Goal: Task Accomplishment & Management: Complete application form

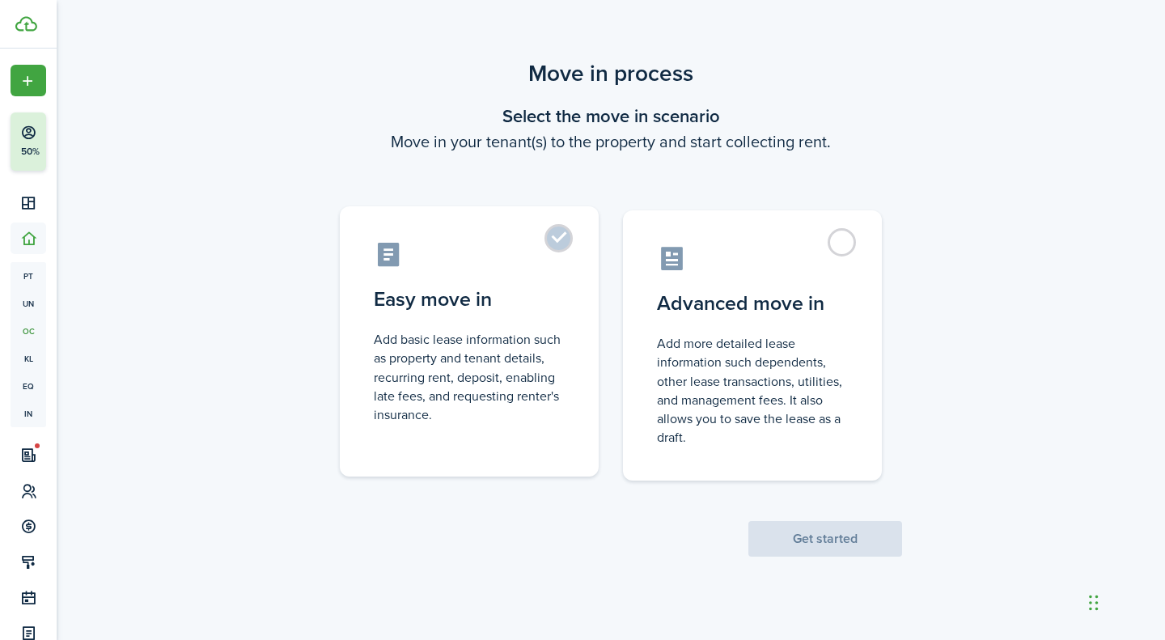
click at [490, 331] on control-radio-card-description "Add basic lease information such as property and tenant details, recurring rent…" at bounding box center [469, 377] width 191 height 94
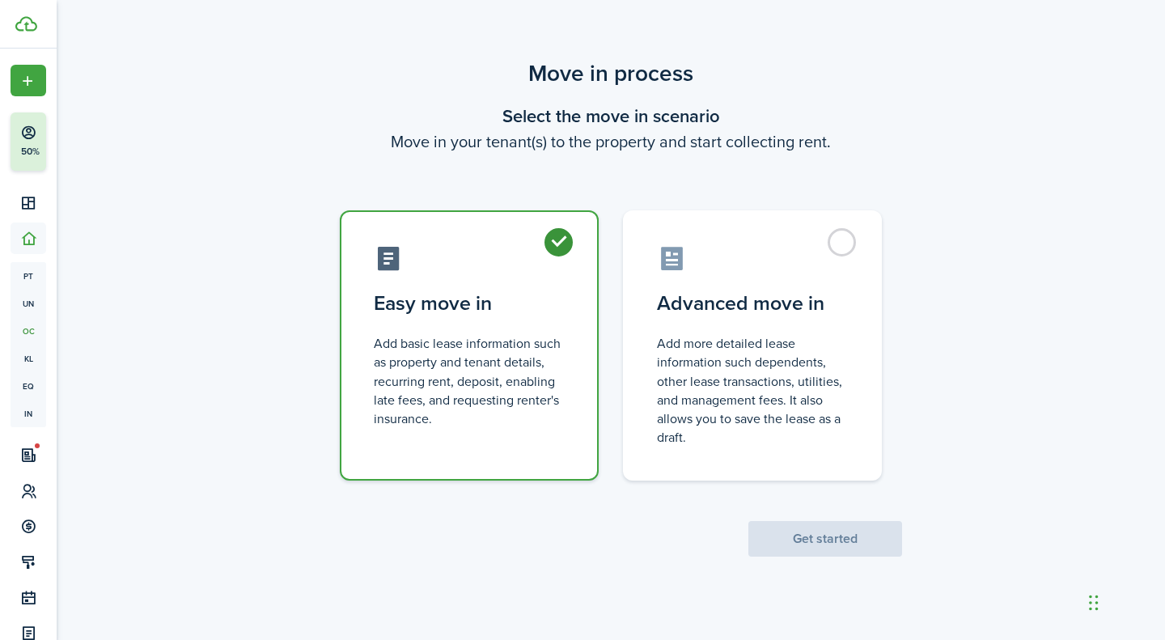
radio input "true"
click at [804, 530] on button "Get started" at bounding box center [825, 539] width 154 height 36
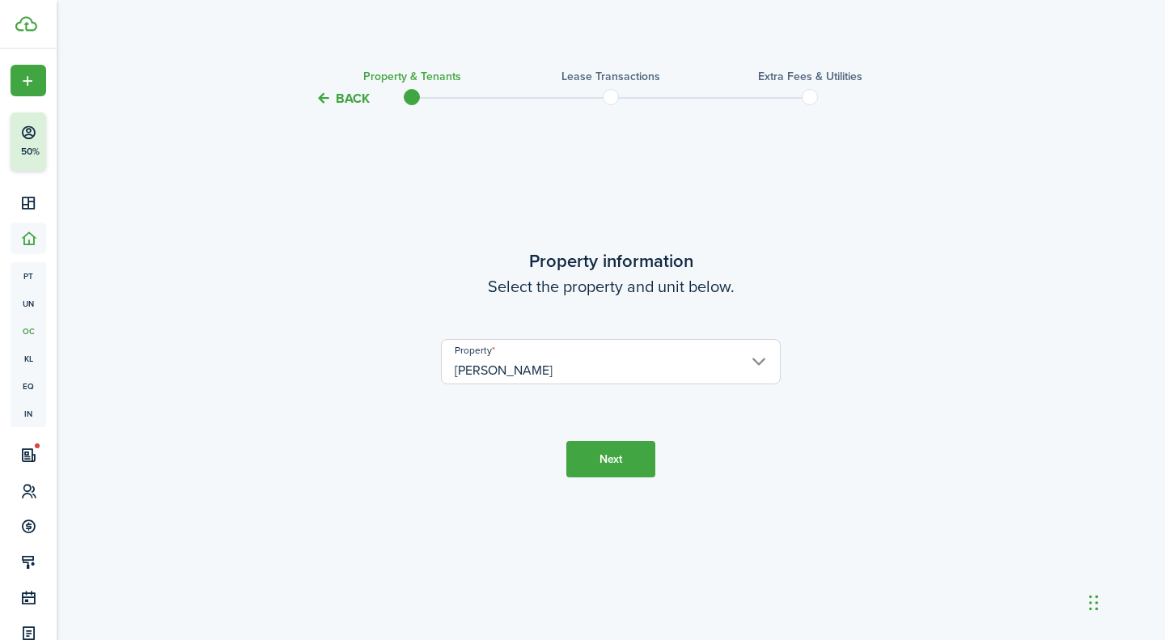
click at [604, 457] on button "Next" at bounding box center [610, 459] width 89 height 36
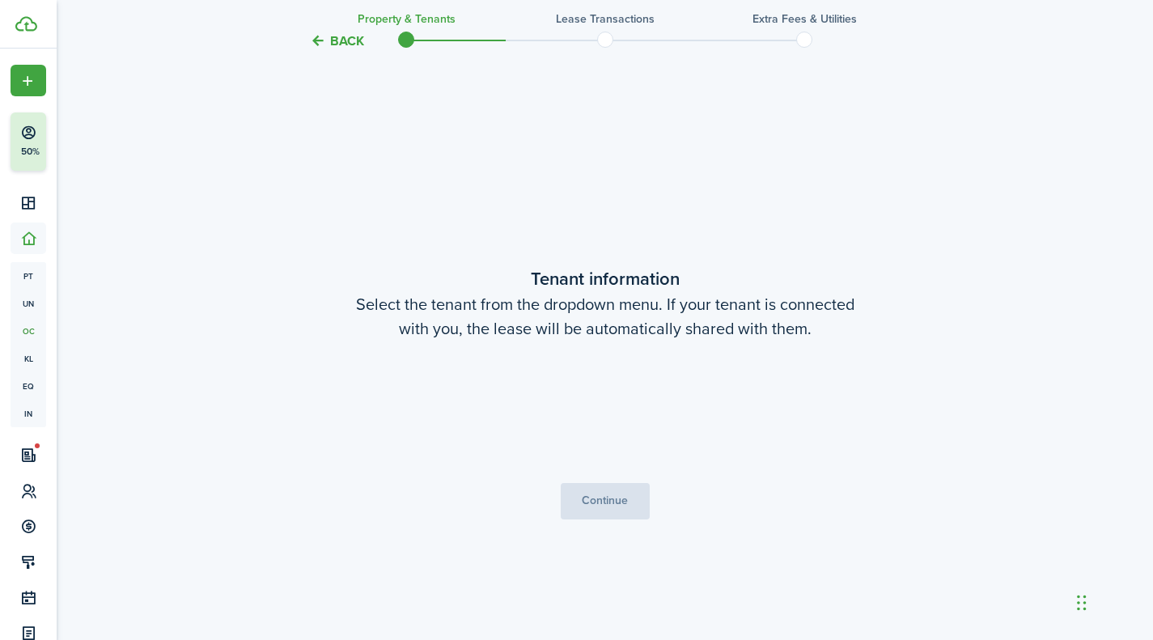
scroll to position [531, 0]
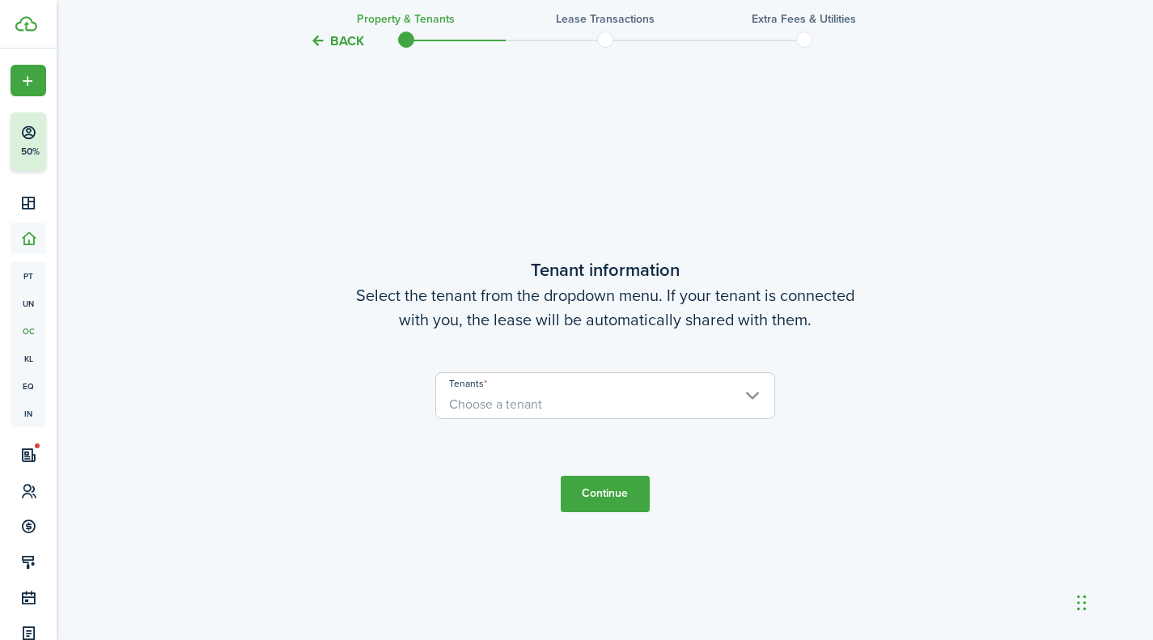
click at [573, 414] on span "Choose a tenant" at bounding box center [605, 405] width 338 height 28
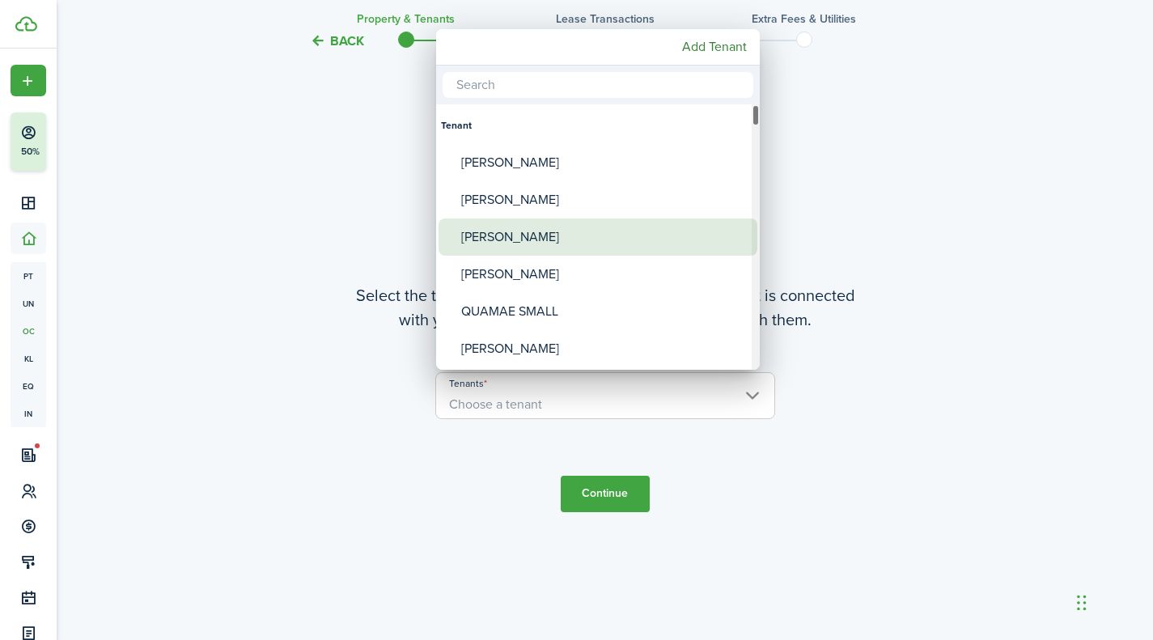
click at [519, 238] on div "[PERSON_NAME]" at bounding box center [604, 236] width 286 height 37
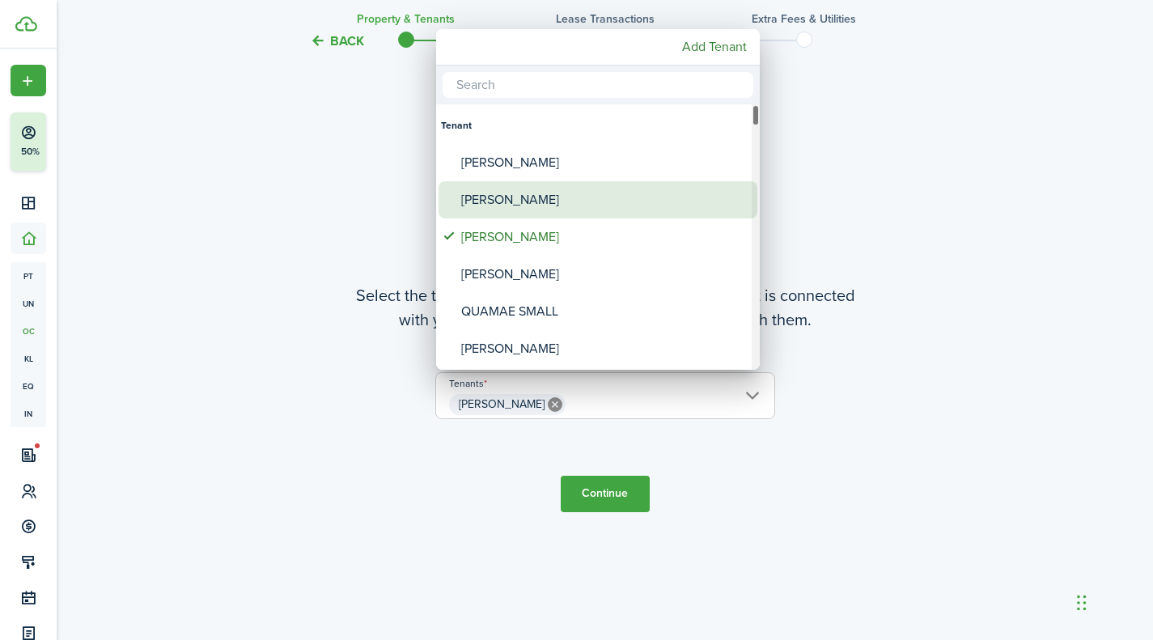
click at [536, 198] on div "[PERSON_NAME]" at bounding box center [604, 199] width 286 height 37
type input "[PERSON_NAME], [PERSON_NAME]"
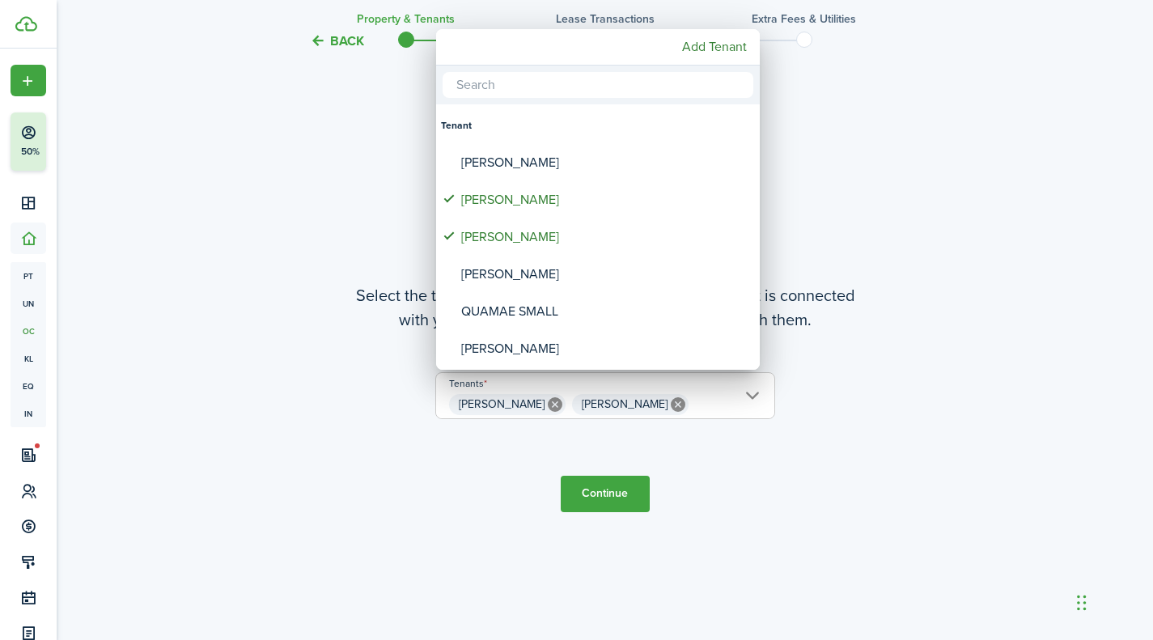
click at [542, 79] on input "text" at bounding box center [597, 85] width 311 height 26
type input "m"
click at [869, 187] on div at bounding box center [577, 320] width 1412 height 899
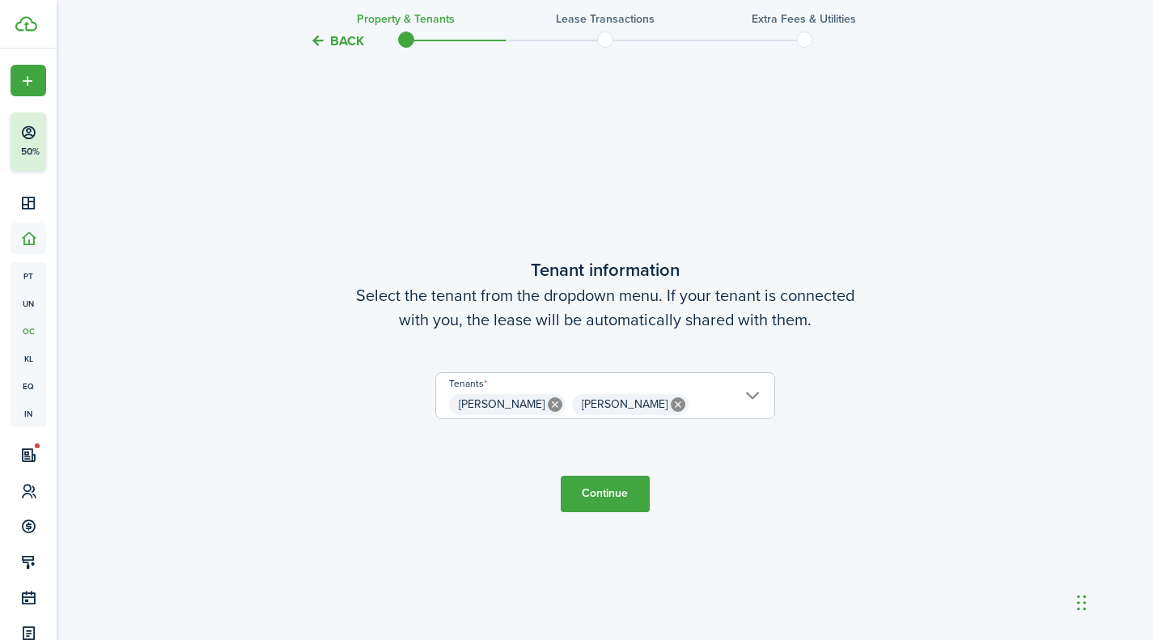
click at [620, 476] on button "Continue" at bounding box center [605, 494] width 89 height 36
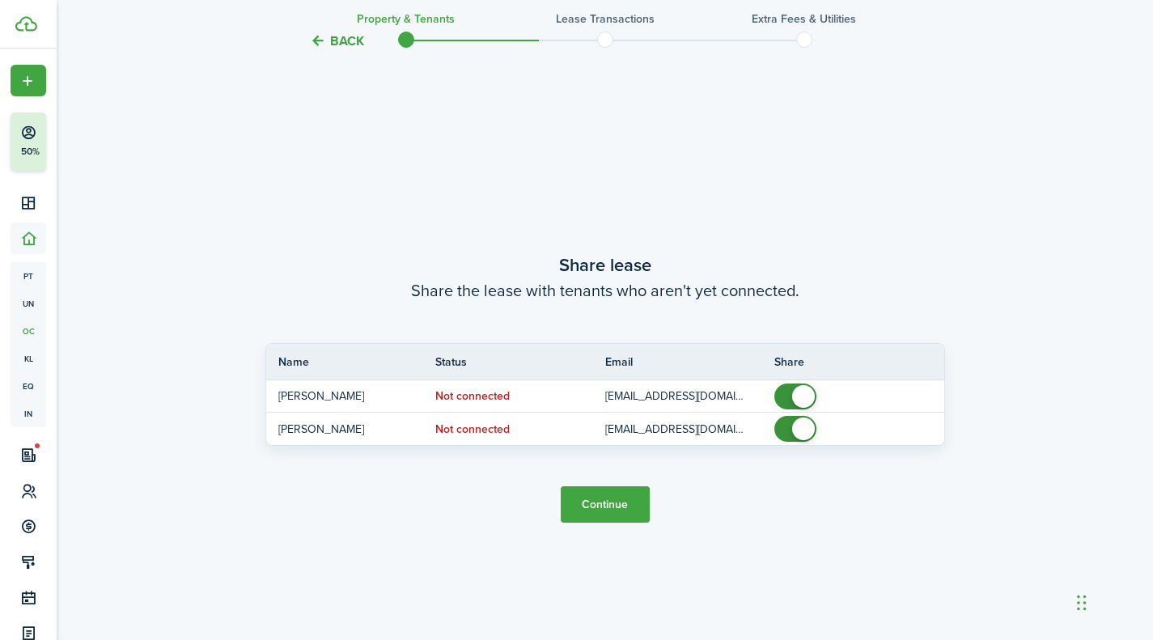
scroll to position [1171, 0]
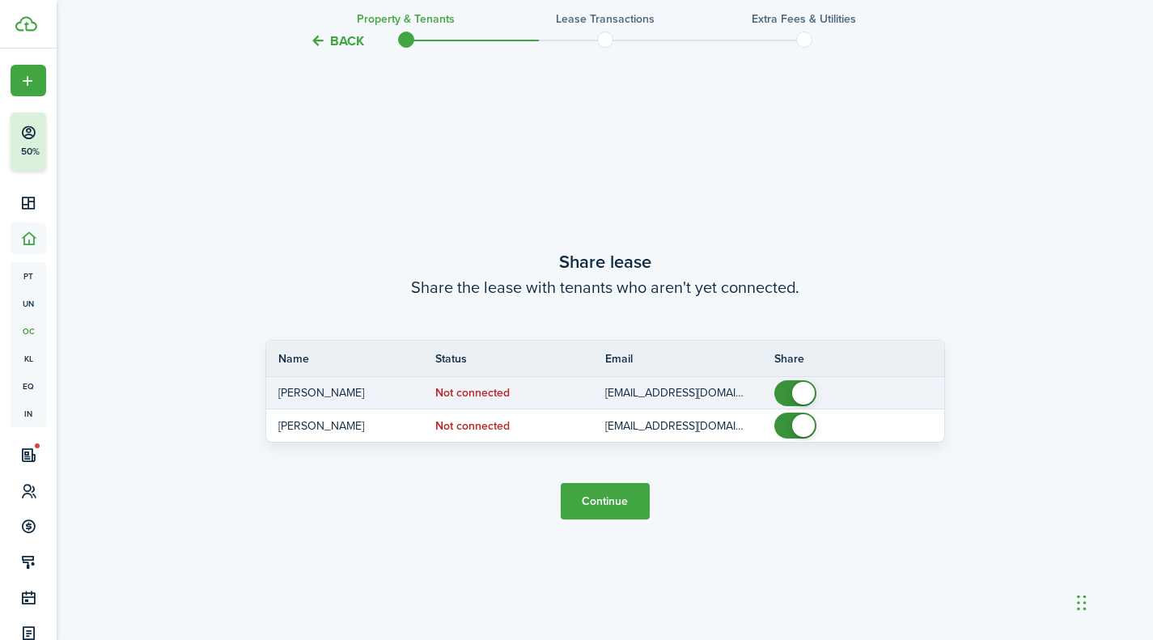
checkbox input "false"
click at [796, 397] on span at bounding box center [803, 393] width 23 height 23
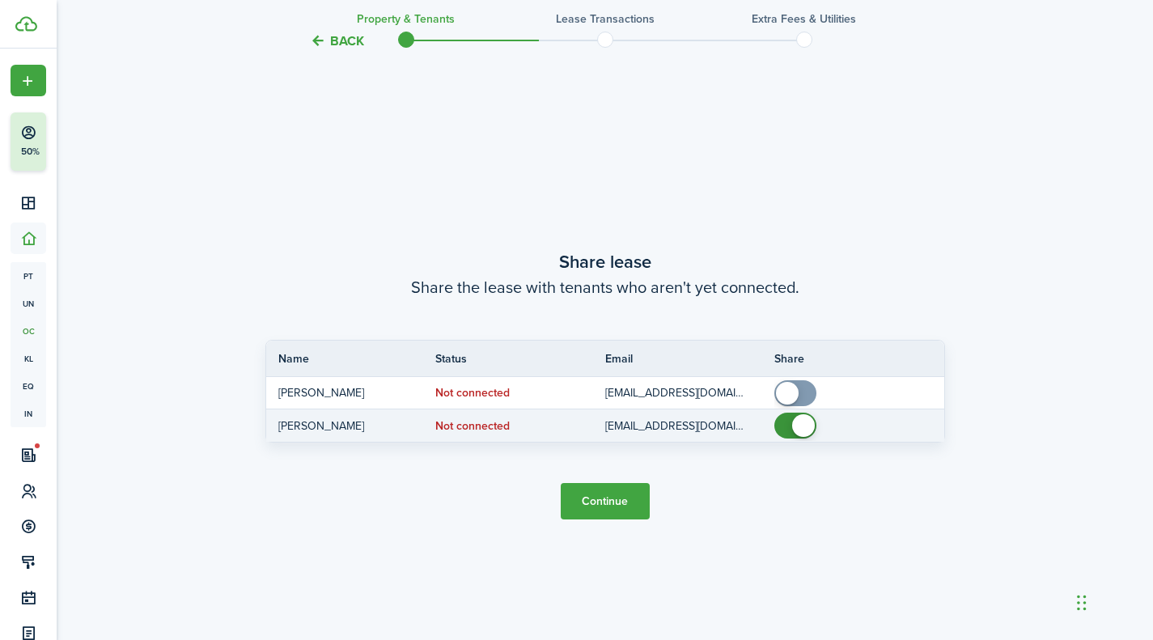
checkbox input "false"
click at [794, 427] on span at bounding box center [803, 425] width 23 height 23
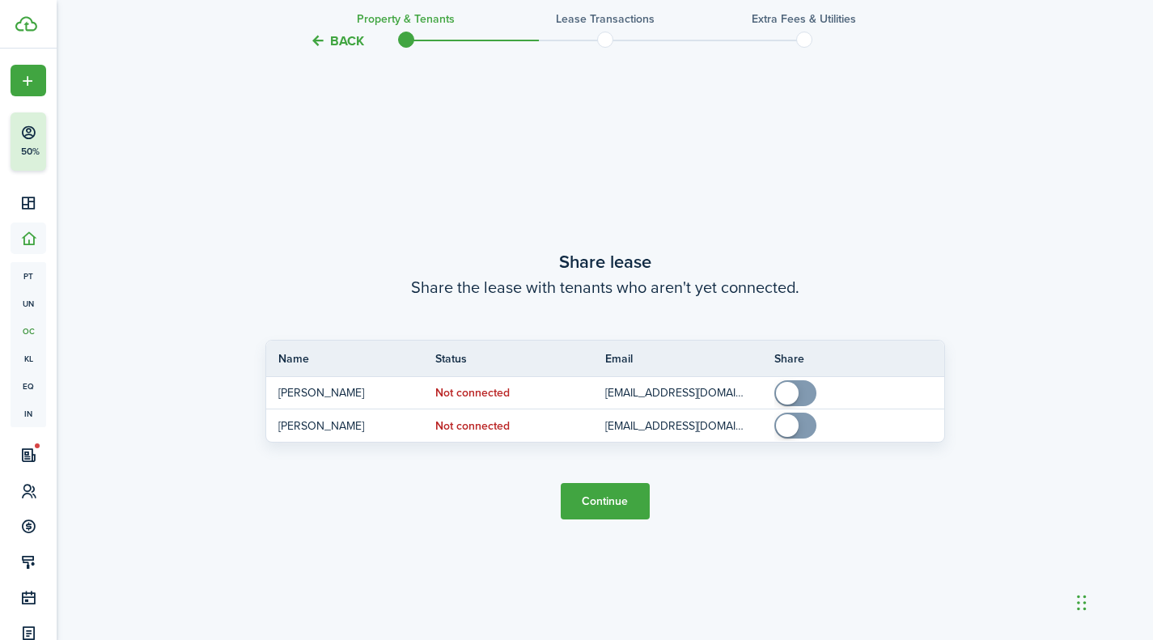
click at [595, 495] on button "Continue" at bounding box center [605, 501] width 89 height 36
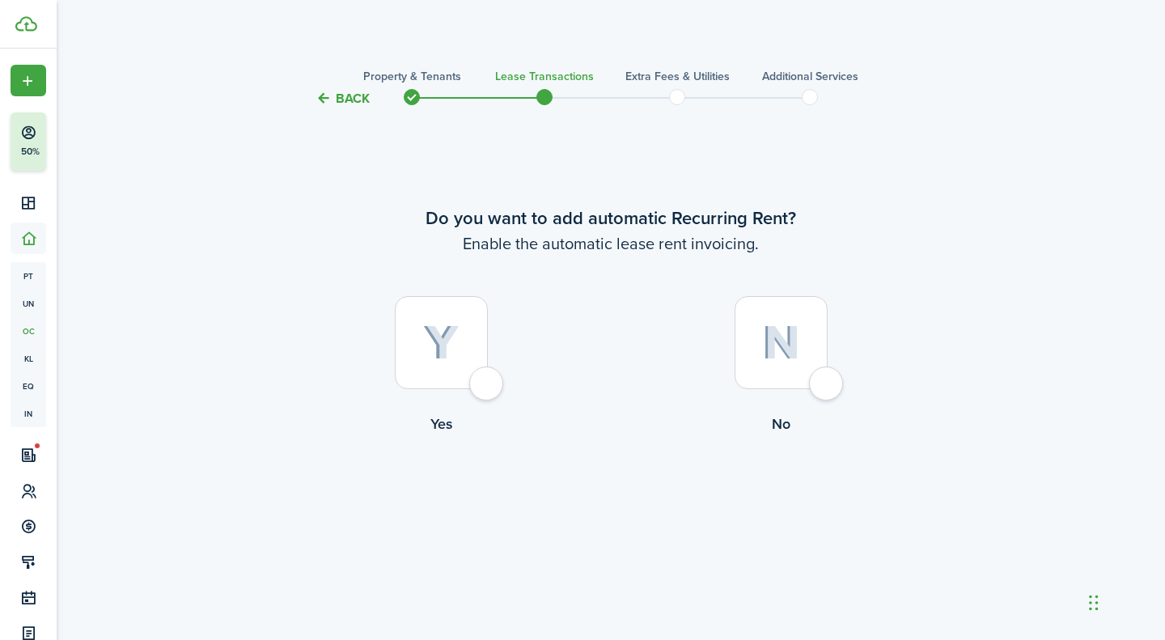
click at [485, 382] on div at bounding box center [441, 342] width 93 height 93
radio input "true"
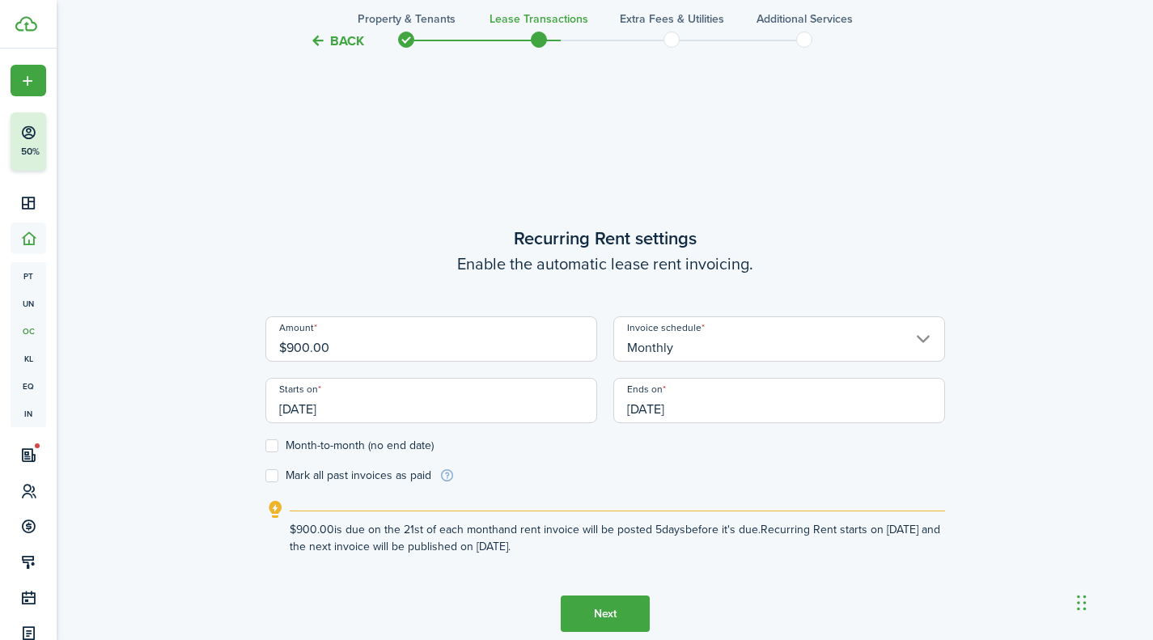
scroll to position [531, 0]
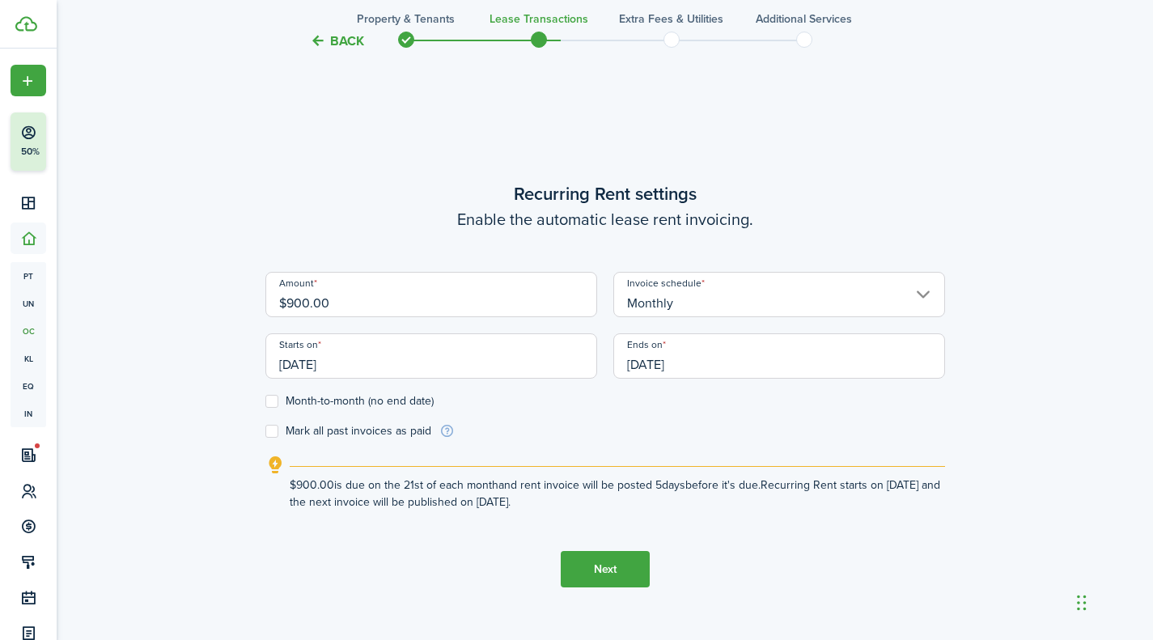
click at [307, 368] on input "[DATE]" at bounding box center [431, 355] width 332 height 45
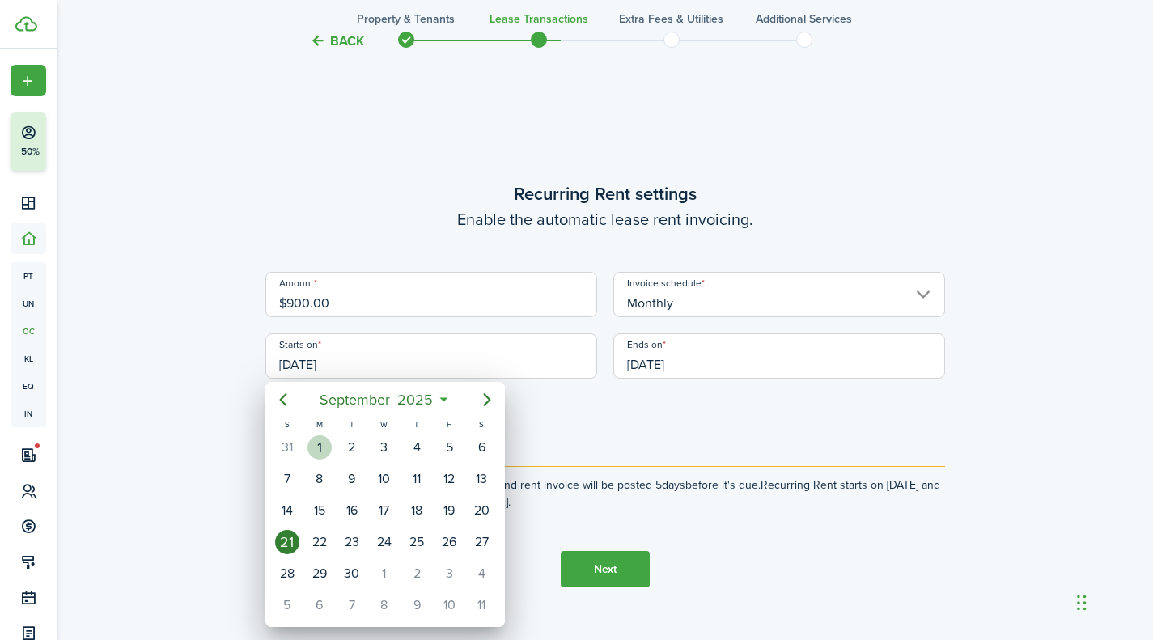
click at [321, 450] on div "1" at bounding box center [319, 447] width 24 height 24
type input "[DATE]"
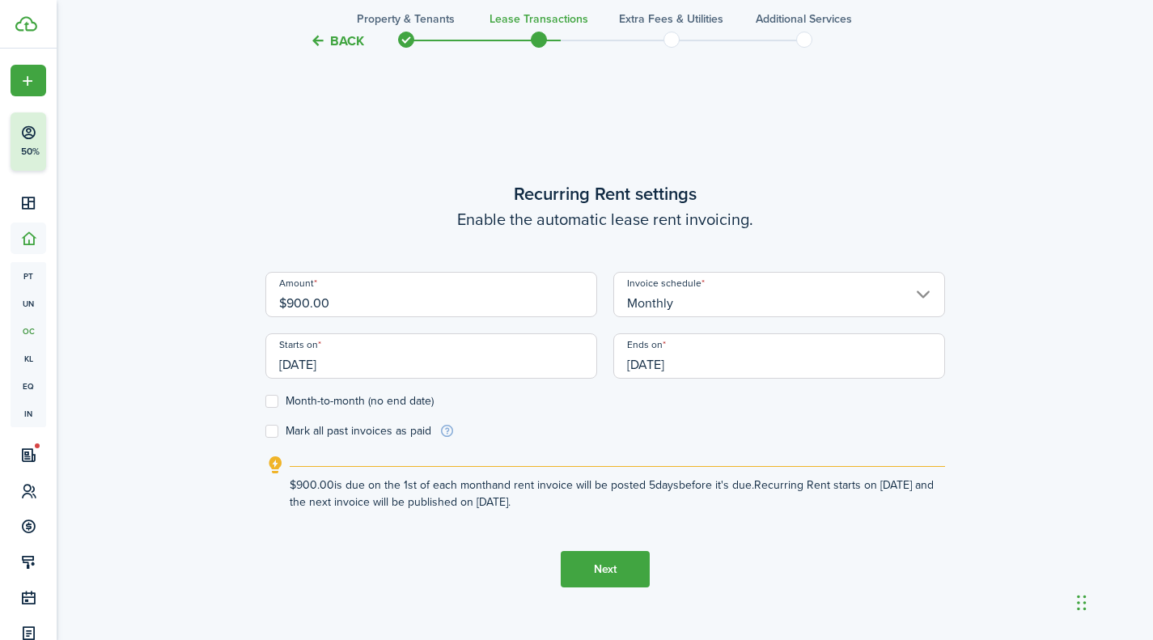
click at [276, 400] on label "Month-to-month (no end date)" at bounding box center [349, 401] width 168 height 13
click at [265, 401] on input "Month-to-month (no end date)" at bounding box center [265, 401] width 1 height 1
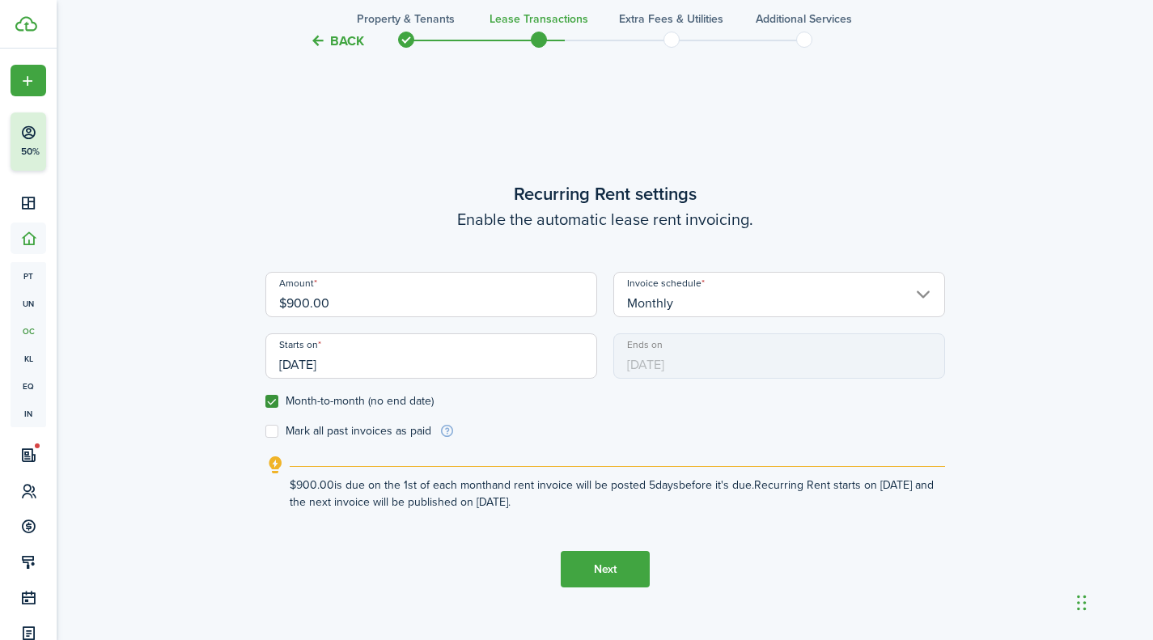
click at [273, 400] on label "Month-to-month (no end date)" at bounding box center [349, 401] width 168 height 13
click at [265, 401] on input "Month-to-month (no end date)" at bounding box center [265, 401] width 1 height 1
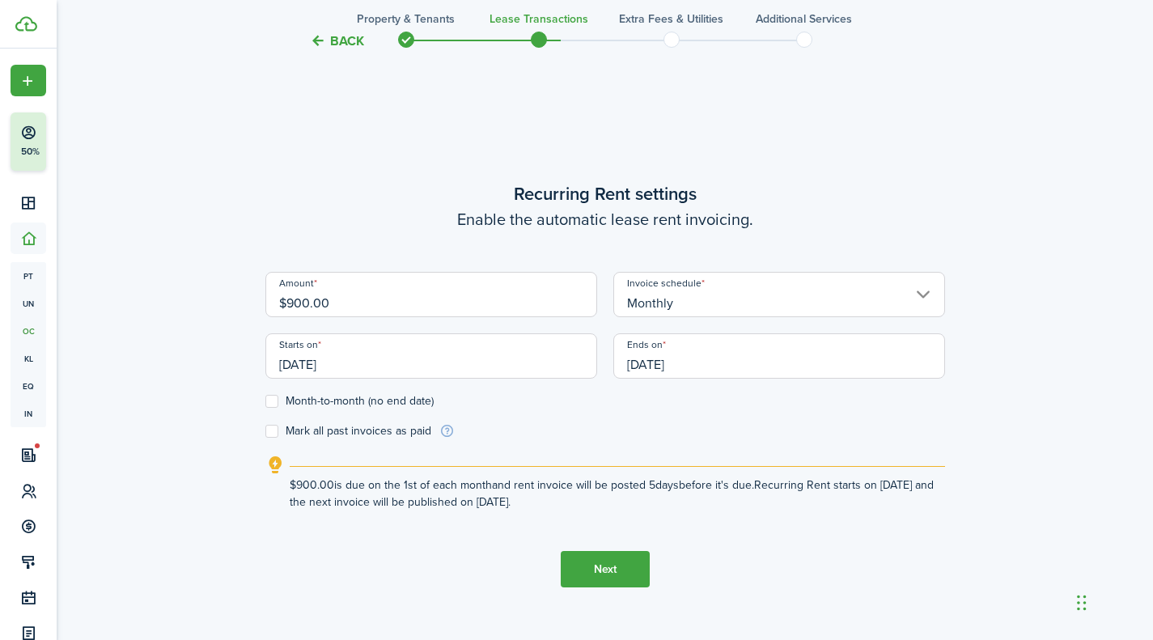
click at [260, 402] on div "Back Property & Tenants Lease Transactions Extra fees & Utilities Additional Se…" at bounding box center [605, 114] width 938 height 1179
click at [265, 402] on label "Month-to-month (no end date)" at bounding box center [349, 401] width 168 height 13
click at [265, 402] on input "Month-to-month (no end date)" at bounding box center [265, 401] width 1 height 1
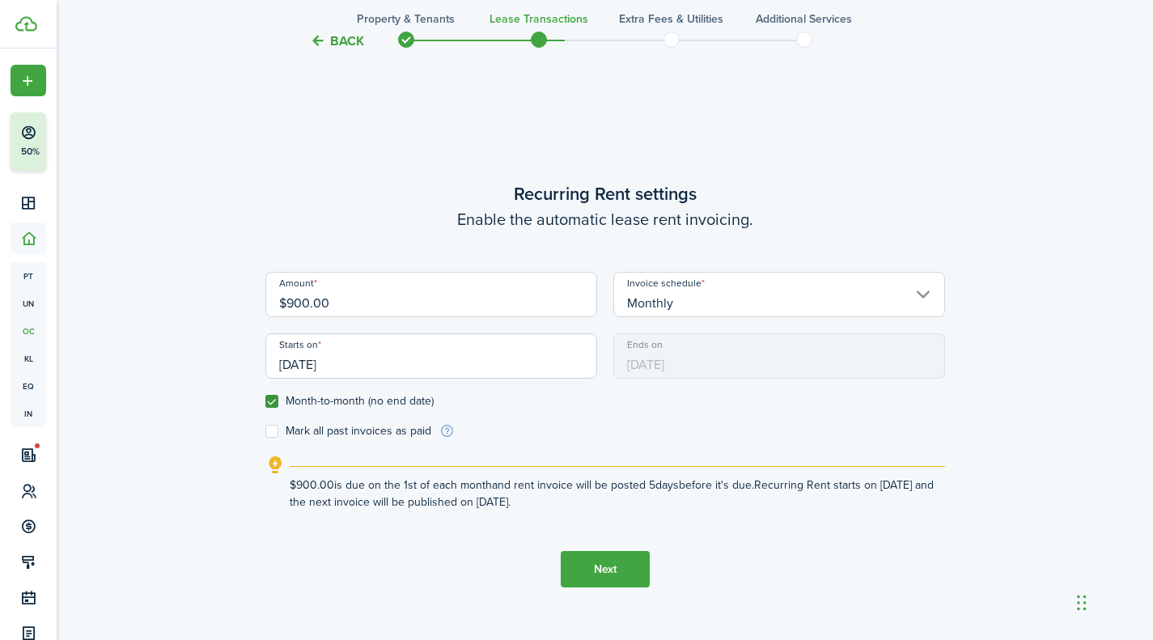
click at [275, 400] on label "Month-to-month (no end date)" at bounding box center [349, 401] width 168 height 13
click at [265, 401] on input "Month-to-month (no end date)" at bounding box center [265, 401] width 1 height 1
checkbox input "false"
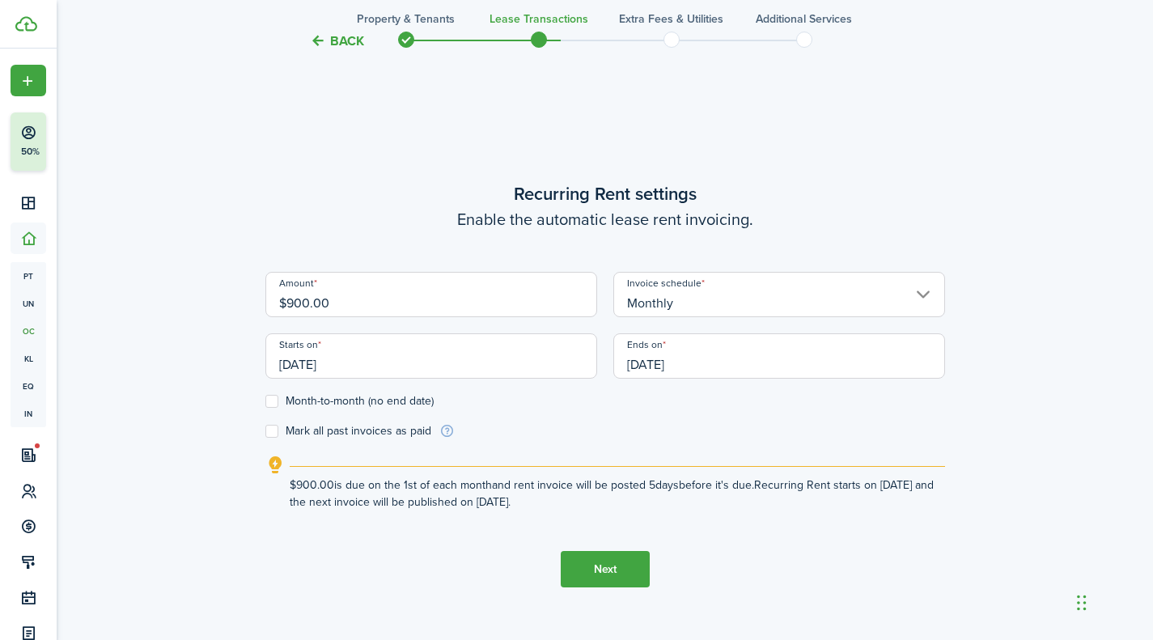
click at [274, 425] on label "Mark all past invoices as paid" at bounding box center [348, 431] width 166 height 13
click at [265, 431] on input "Mark all past invoices as paid" at bounding box center [265, 431] width 1 height 1
click at [657, 364] on input "[DATE]" at bounding box center [779, 355] width 332 height 45
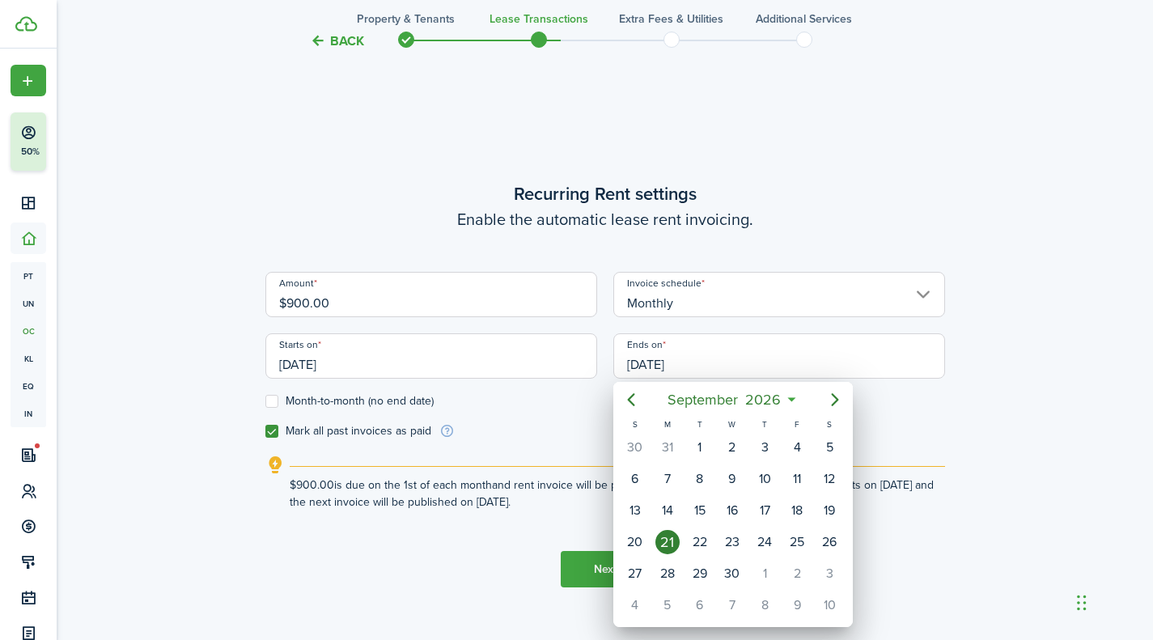
click at [486, 362] on div at bounding box center [577, 320] width 1412 height 899
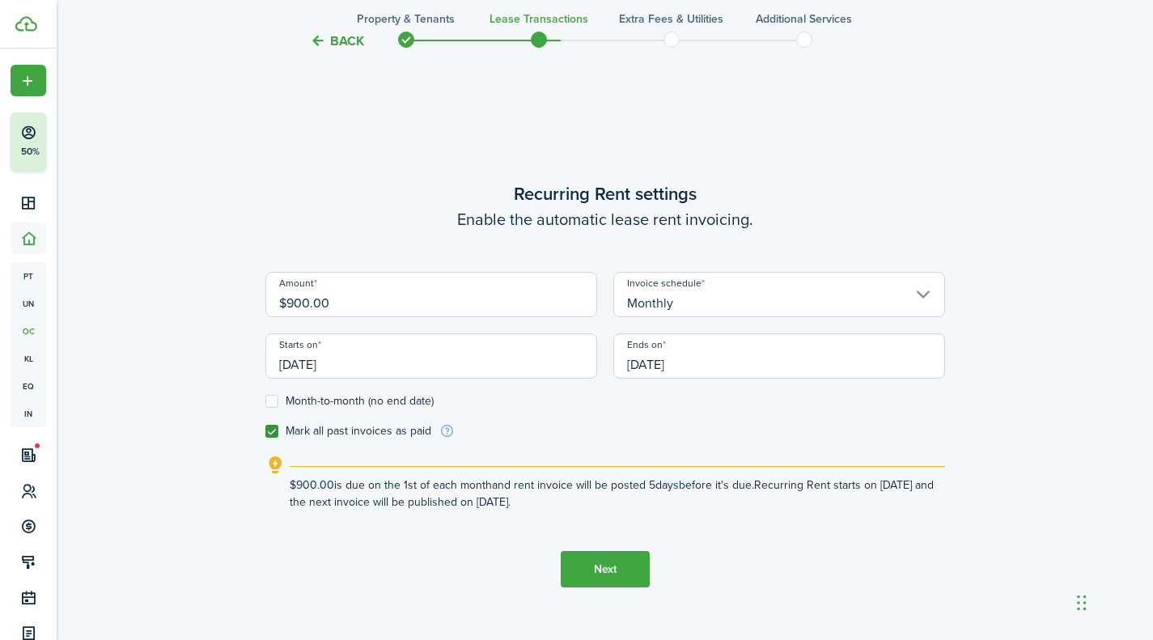
click at [690, 362] on input "[DATE]" at bounding box center [779, 355] width 332 height 45
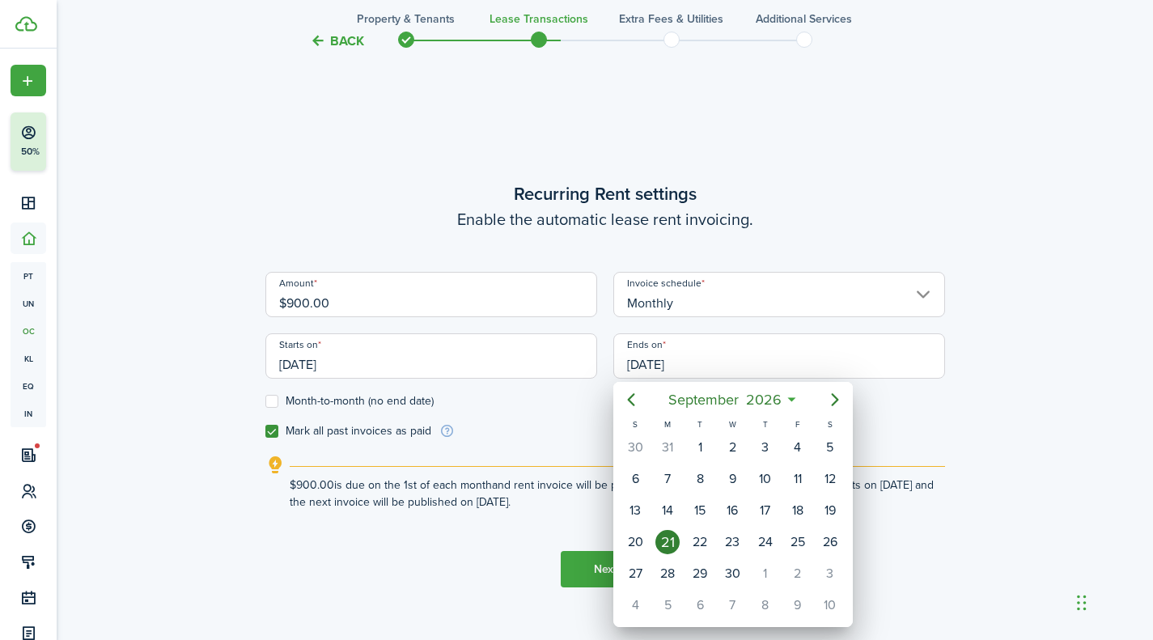
click at [457, 396] on div at bounding box center [577, 320] width 1412 height 899
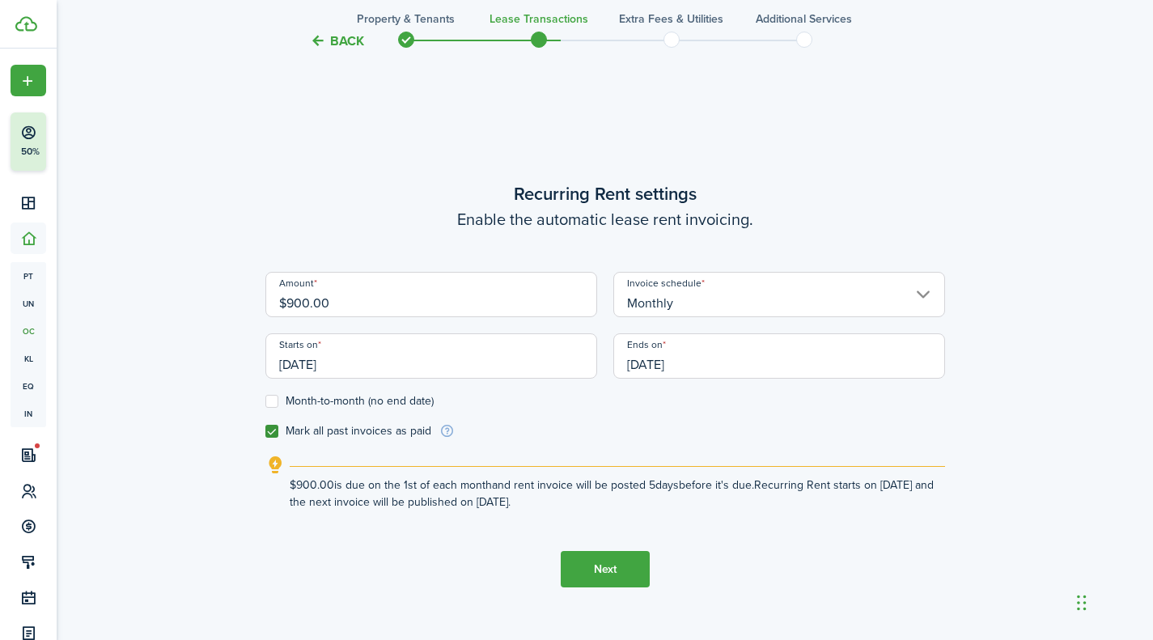
click at [269, 426] on label "Mark all past invoices as paid" at bounding box center [348, 431] width 166 height 13
click at [265, 431] on input "Mark all past invoices as paid" at bounding box center [265, 431] width 1 height 1
checkbox input "false"
click at [273, 403] on label "Month-to-month (no end date)" at bounding box center [349, 401] width 168 height 13
click at [265, 402] on input "Month-to-month (no end date)" at bounding box center [265, 401] width 1 height 1
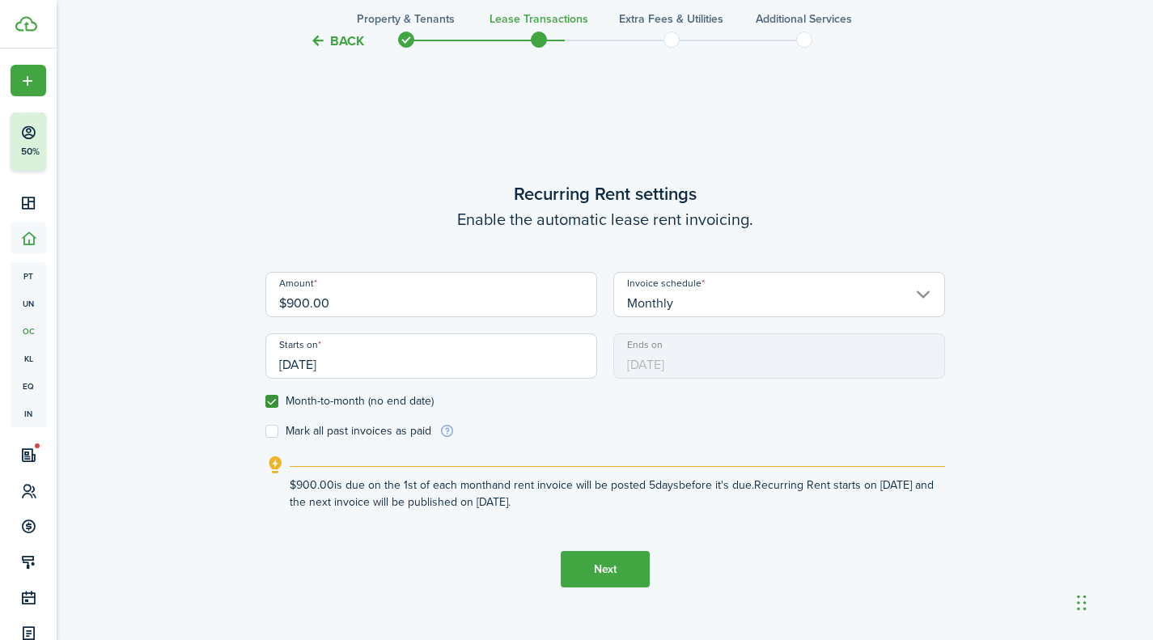
click at [311, 368] on input "[DATE]" at bounding box center [431, 355] width 332 height 45
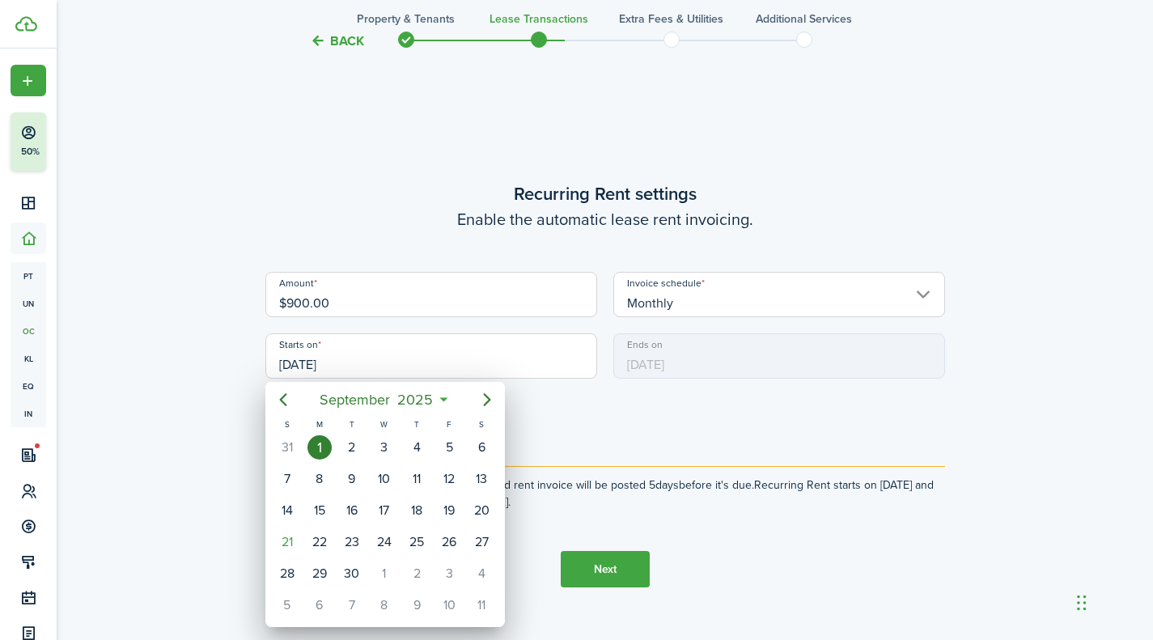
click at [362, 362] on div at bounding box center [577, 320] width 1412 height 899
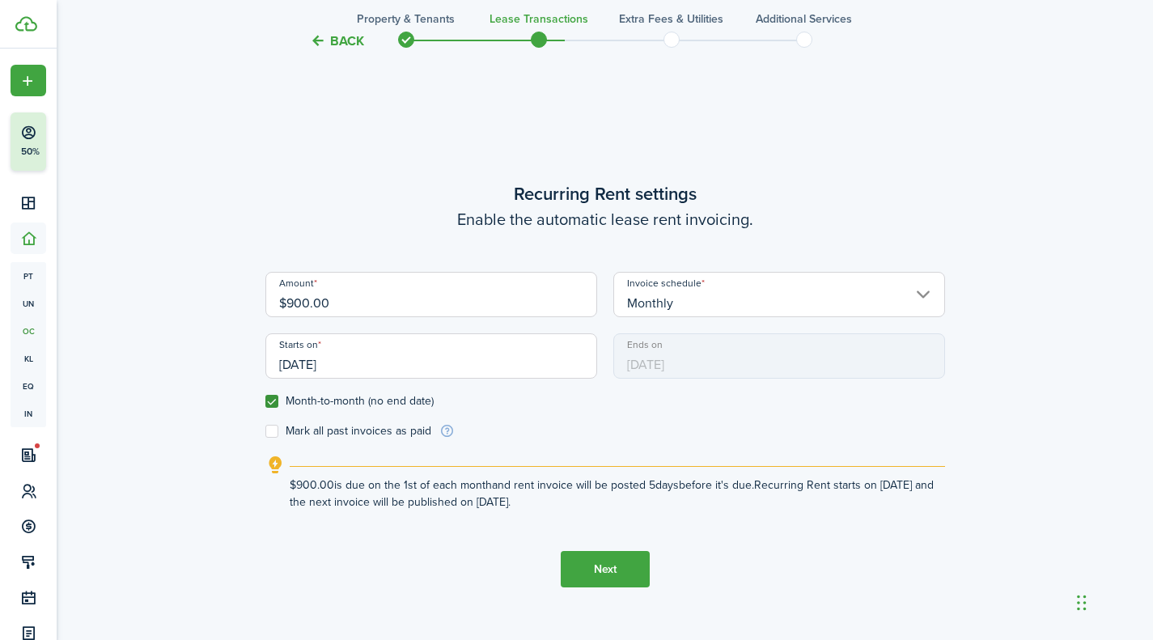
click at [275, 399] on label "Month-to-month (no end date)" at bounding box center [349, 401] width 168 height 13
click at [265, 401] on input "Month-to-month (no end date)" at bounding box center [265, 401] width 1 height 1
checkbox input "false"
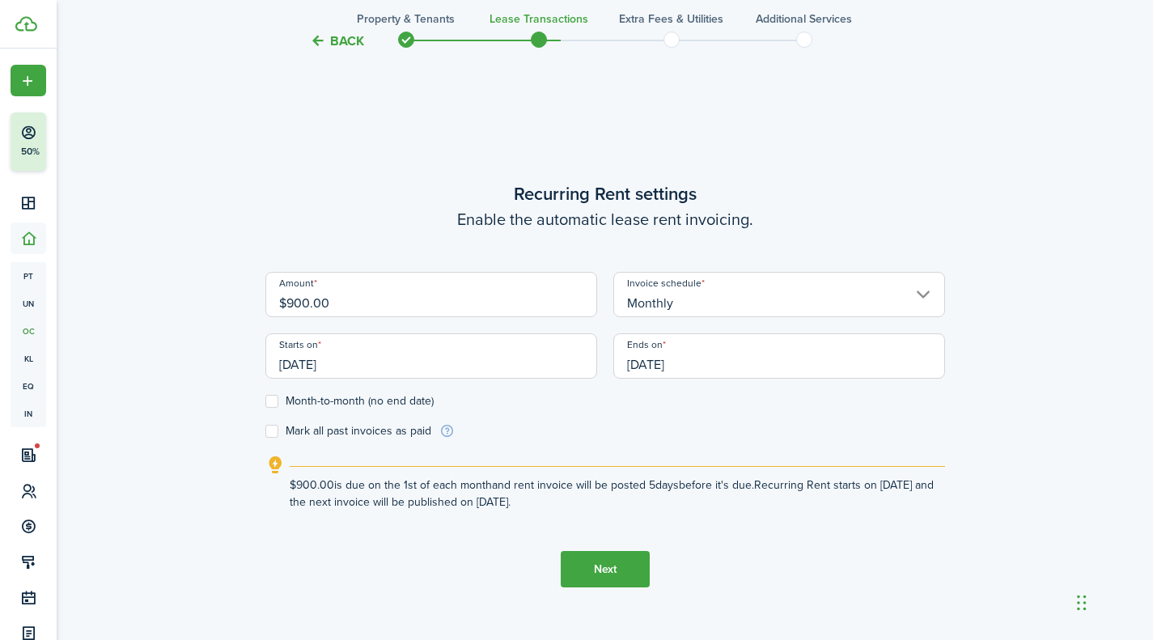
click at [654, 366] on input "[DATE]" at bounding box center [779, 355] width 332 height 45
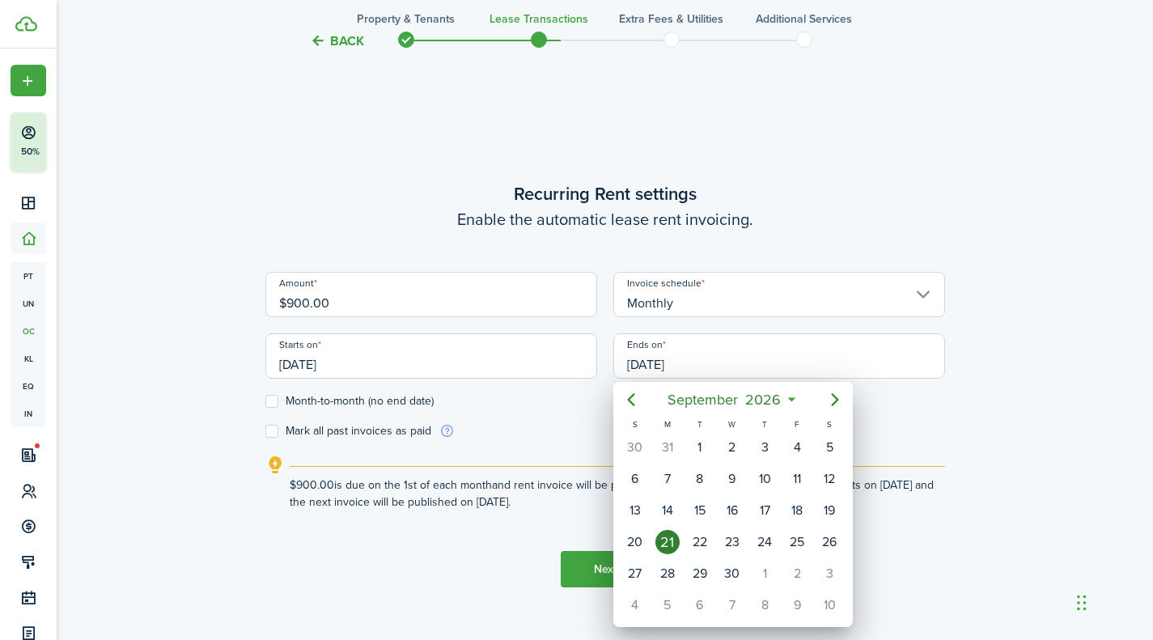
click at [1089, 263] on div at bounding box center [577, 320] width 1412 height 899
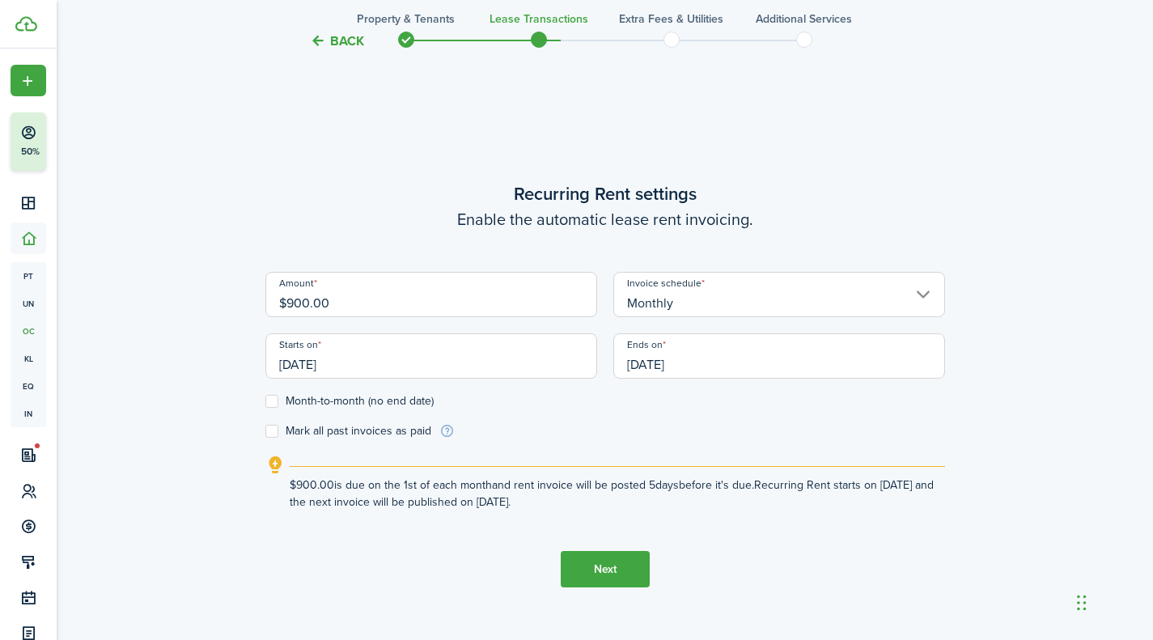
click at [655, 367] on input "[DATE]" at bounding box center [779, 355] width 332 height 45
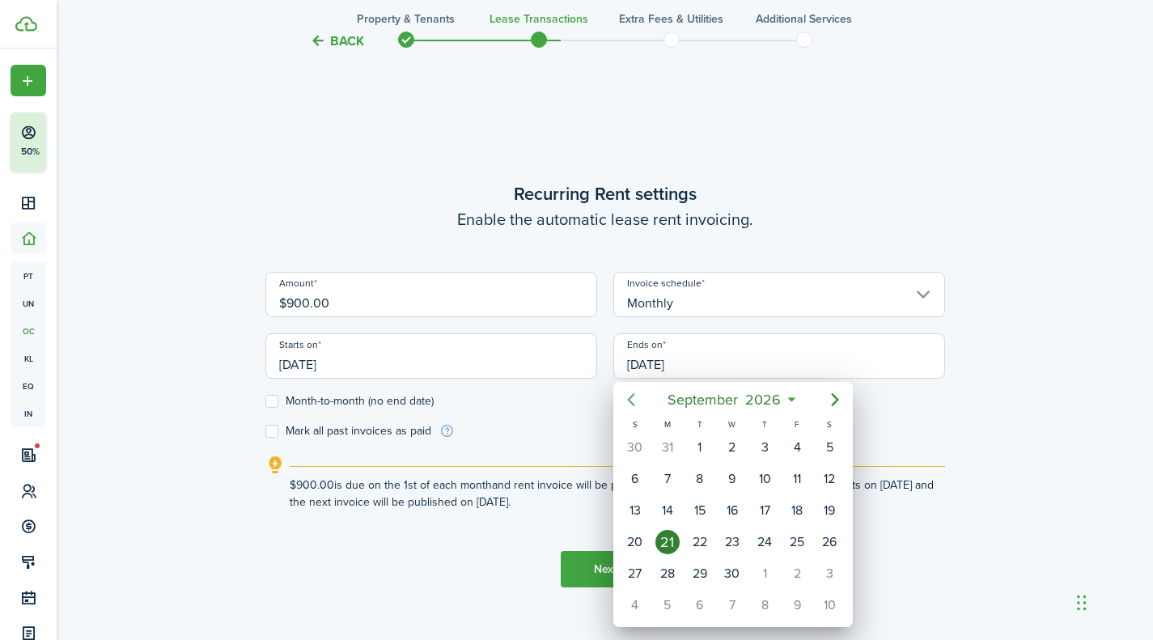
click at [622, 392] on icon "Previous page" at bounding box center [630, 399] width 19 height 19
click at [656, 608] on div "31" at bounding box center [667, 605] width 24 height 24
type input "[DATE]"
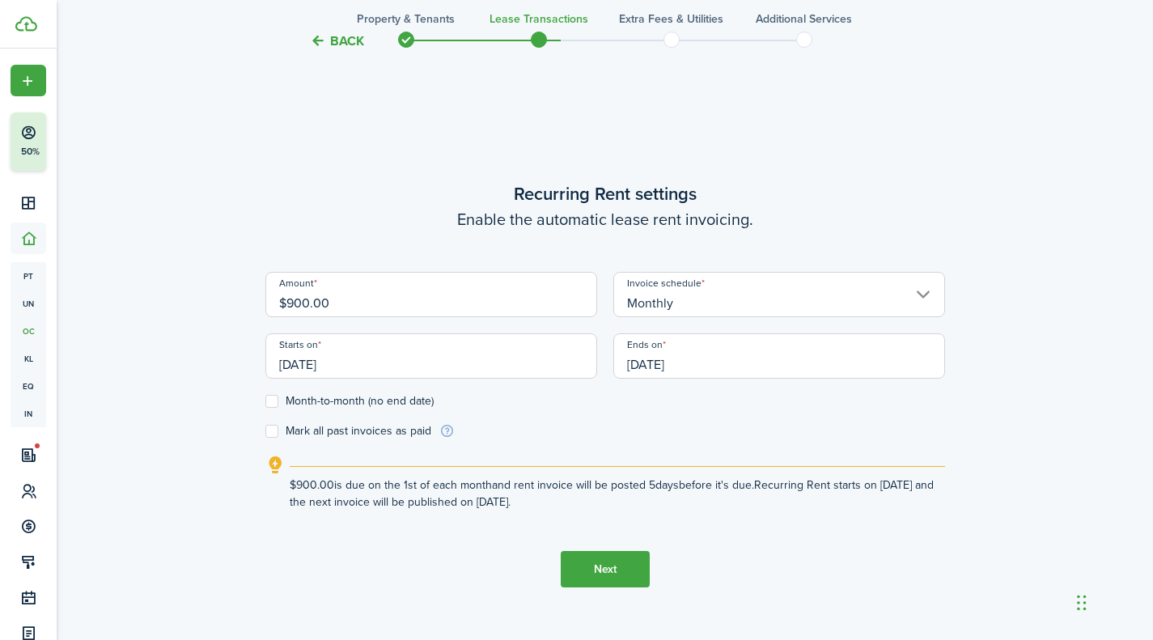
click at [937, 434] on form "Amount $900.00 Invoice schedule Monthly Starts on [DATE] Ends on [DATE] Month-t…" at bounding box center [605, 355] width 680 height 167
click at [299, 432] on label "Mark all past invoices as paid" at bounding box center [348, 431] width 166 height 13
click at [265, 432] on input "Mark all past invoices as paid" at bounding box center [265, 431] width 1 height 1
checkbox input "true"
click at [592, 571] on button "Next" at bounding box center [605, 569] width 89 height 36
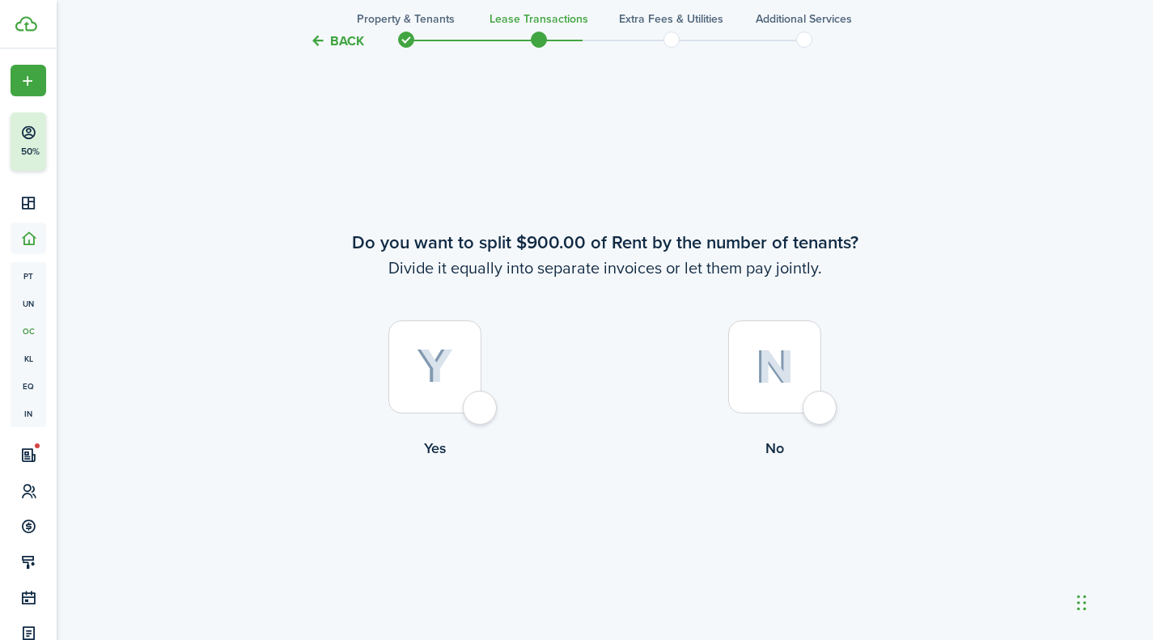
scroll to position [1171, 0]
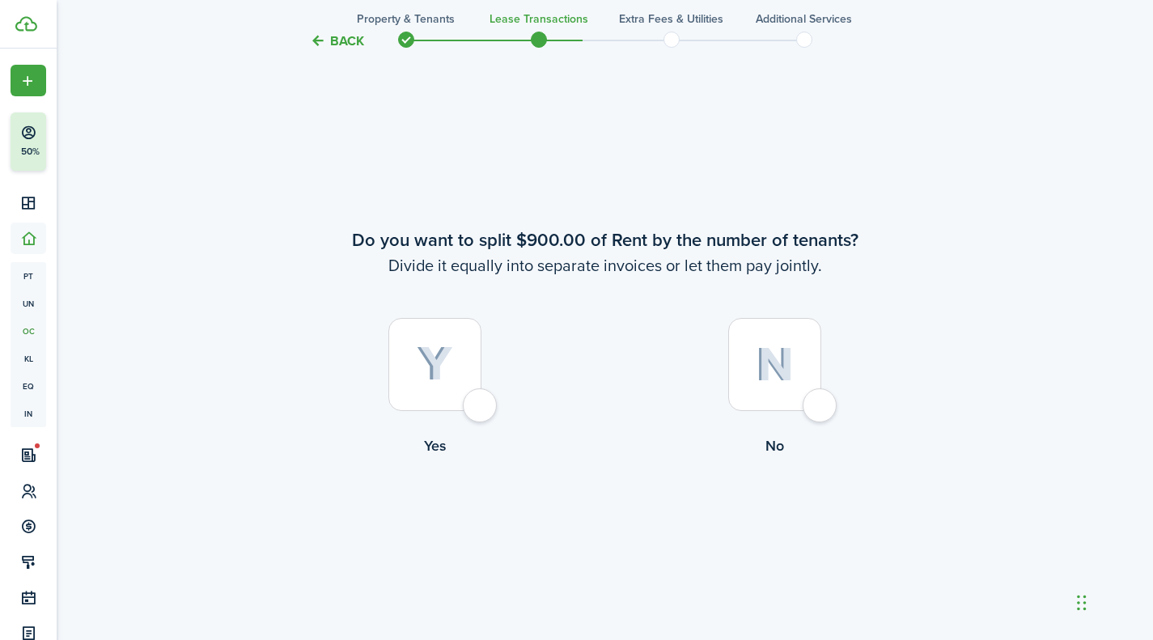
click at [796, 366] on div at bounding box center [774, 364] width 93 height 93
radio input "true"
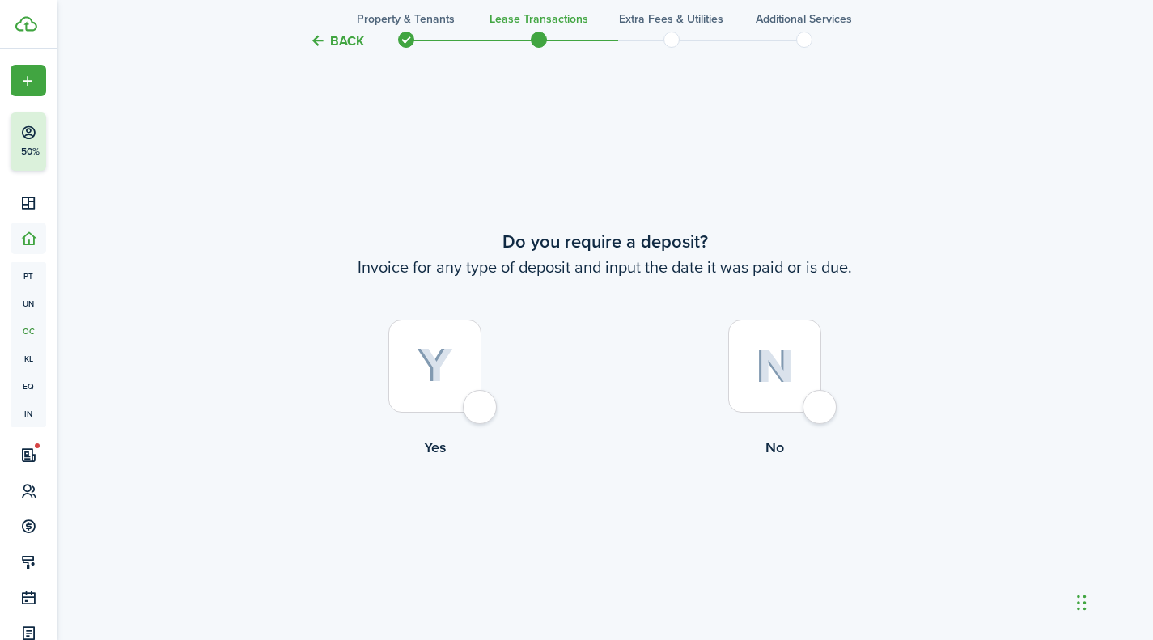
scroll to position [1811, 0]
click at [481, 398] on div at bounding box center [434, 364] width 93 height 93
radio input "true"
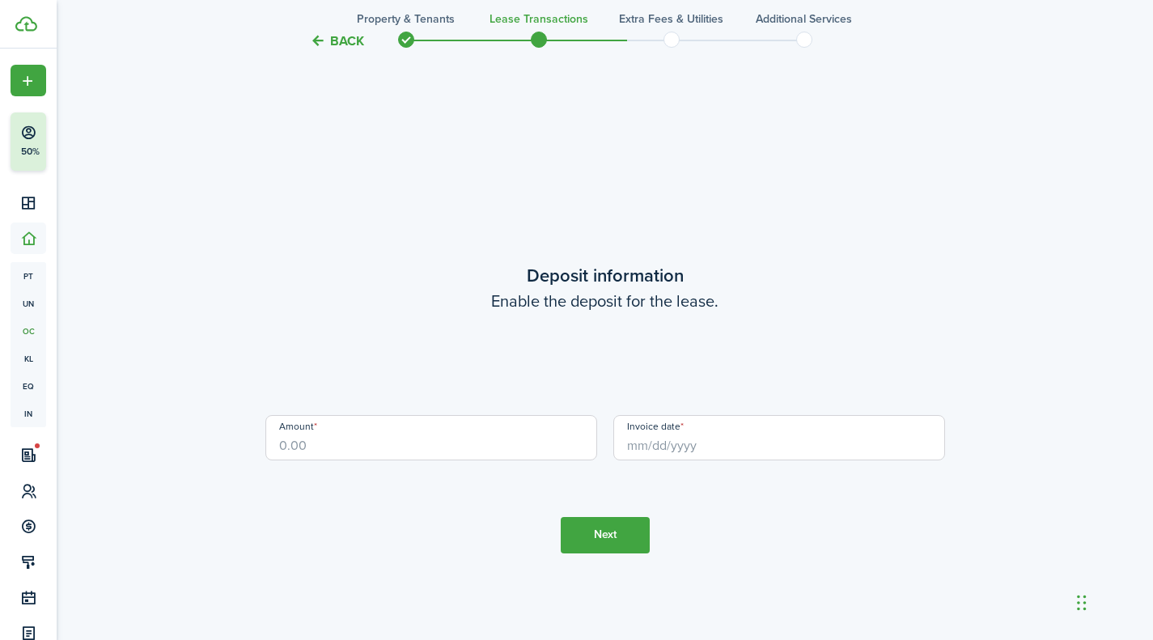
scroll to position [2451, 0]
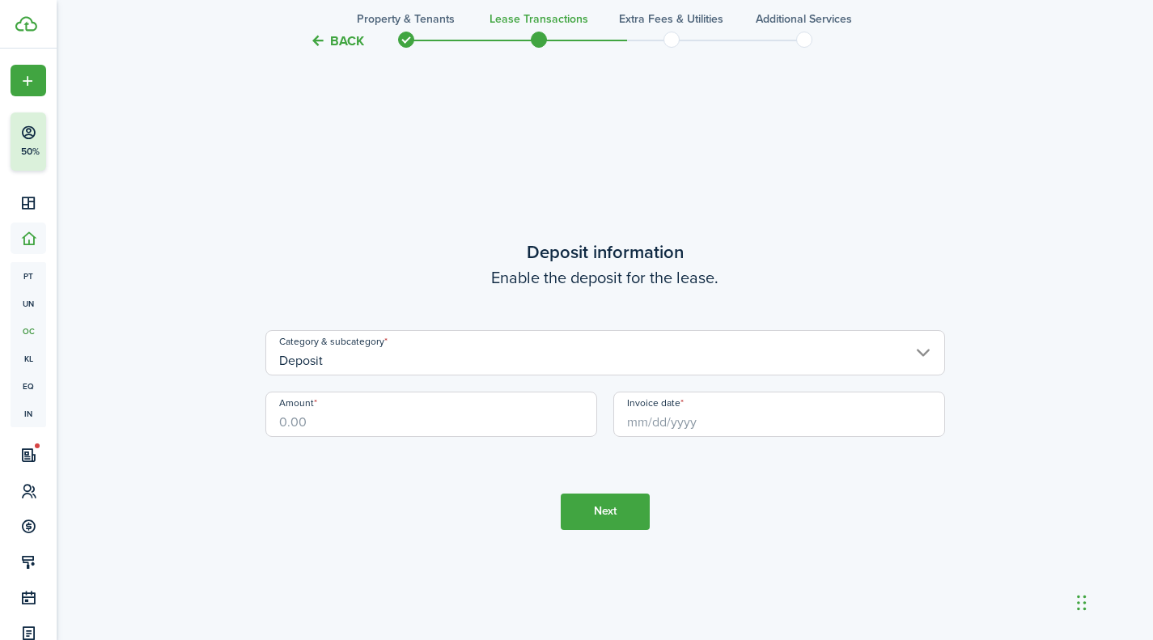
click at [510, 353] on input "Deposit" at bounding box center [605, 352] width 680 height 45
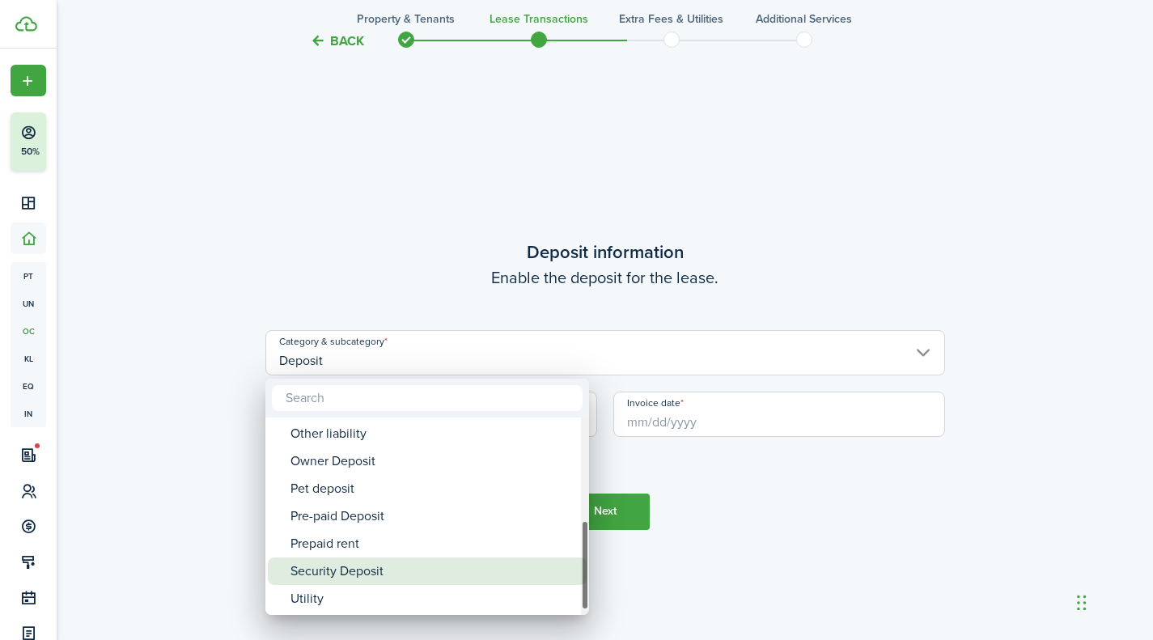
click at [337, 570] on div "Security Deposit" at bounding box center [433, 571] width 286 height 28
type input "Deposit / Security Deposit"
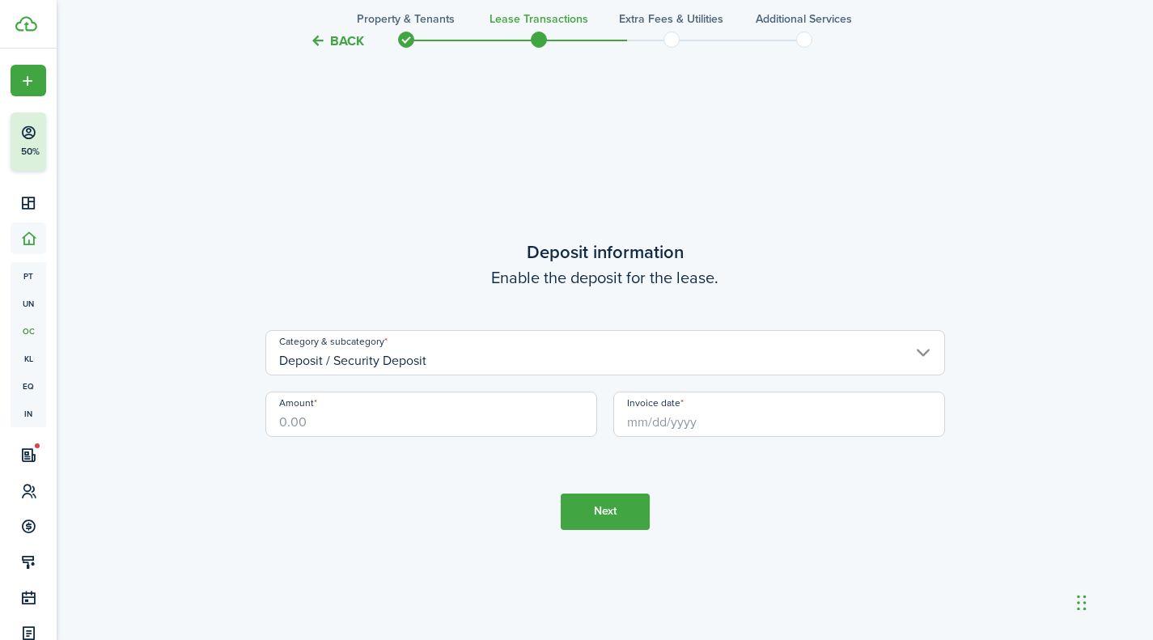
click at [345, 437] on div "Amount" at bounding box center [431, 422] width 348 height 61
click at [347, 432] on input "Amount" at bounding box center [431, 414] width 332 height 45
click at [692, 424] on input "Invoice date" at bounding box center [779, 414] width 332 height 45
type input "$900.00"
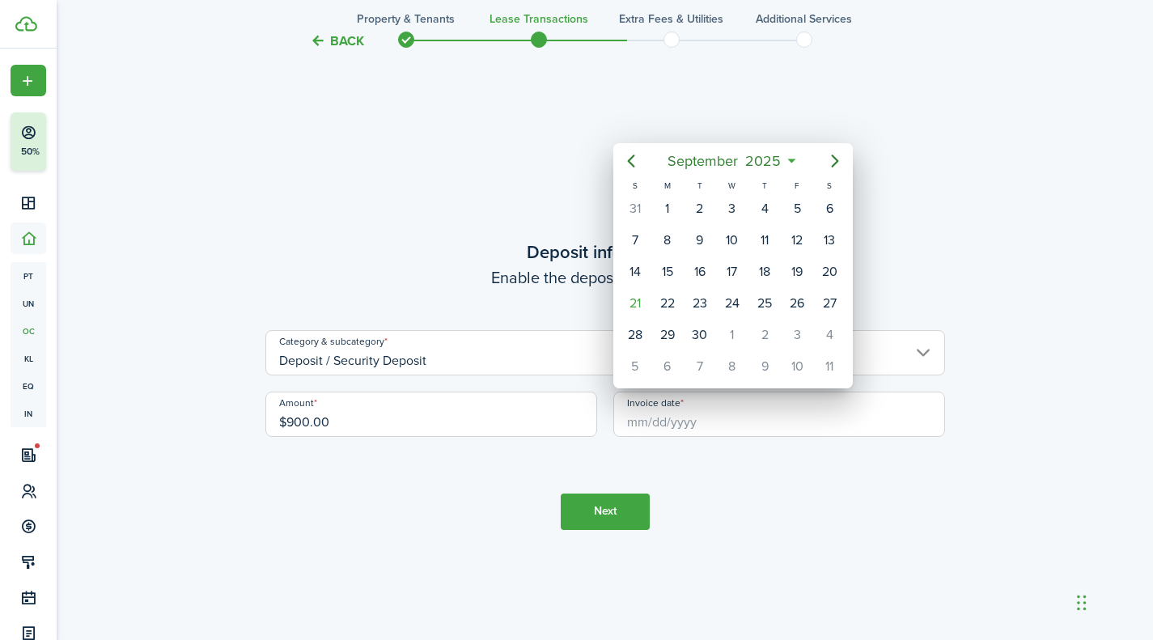
click at [379, 235] on div at bounding box center [577, 320] width 1412 height 899
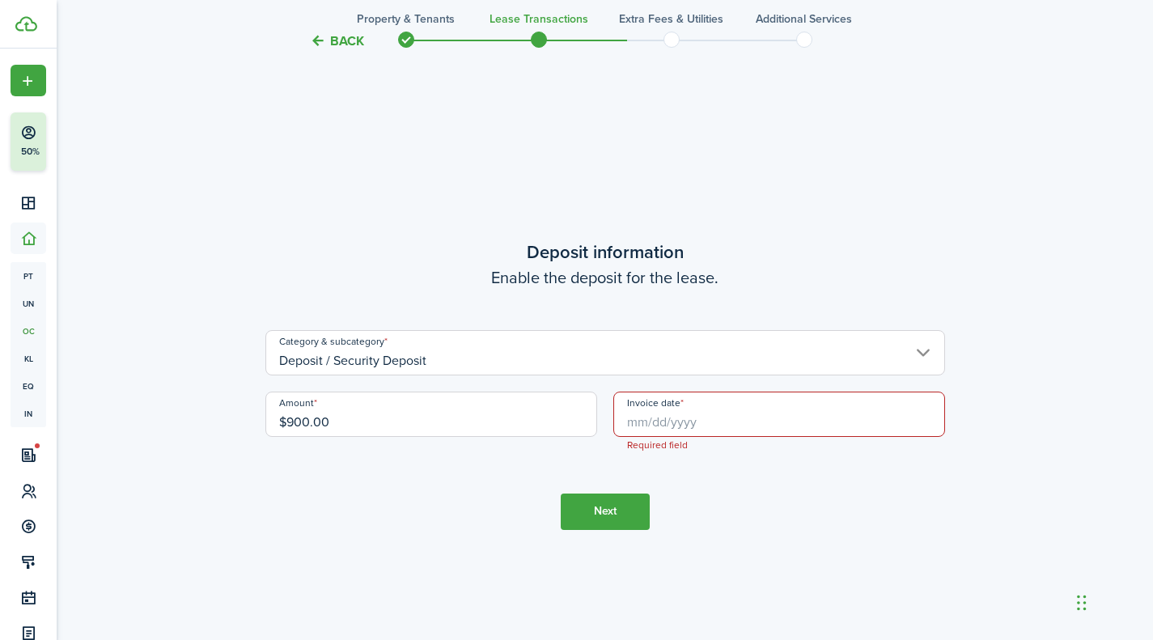
click at [648, 417] on input "Invoice date" at bounding box center [779, 414] width 332 height 45
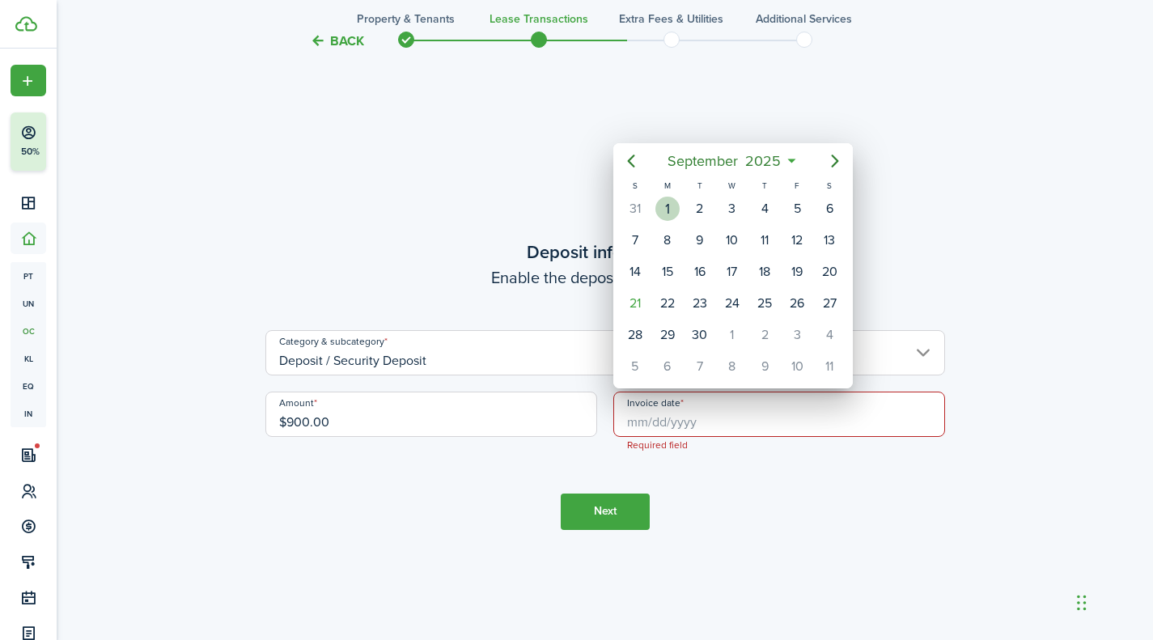
click at [670, 205] on div "1" at bounding box center [667, 209] width 24 height 24
type input "[DATE]"
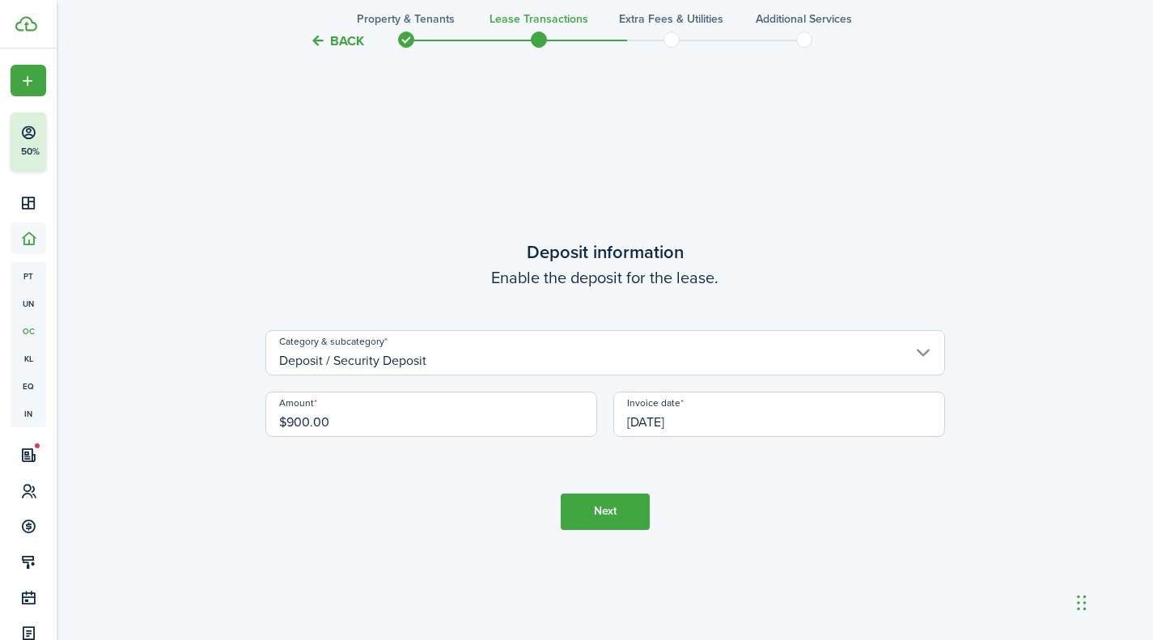
click at [593, 521] on button "Next" at bounding box center [605, 511] width 89 height 36
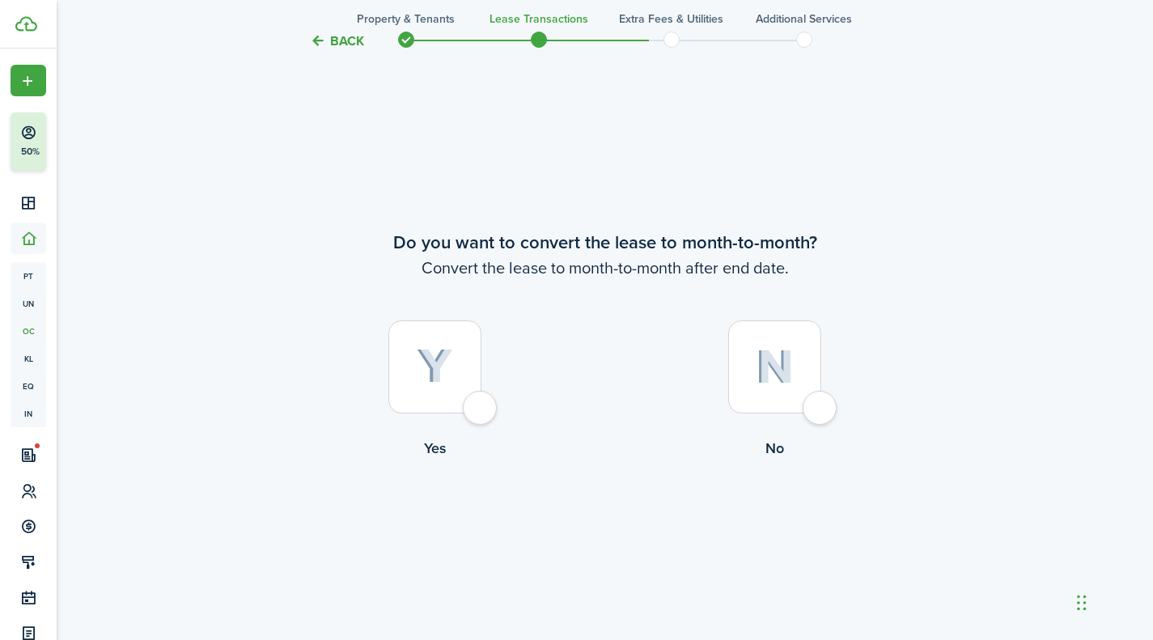
scroll to position [3091, 0]
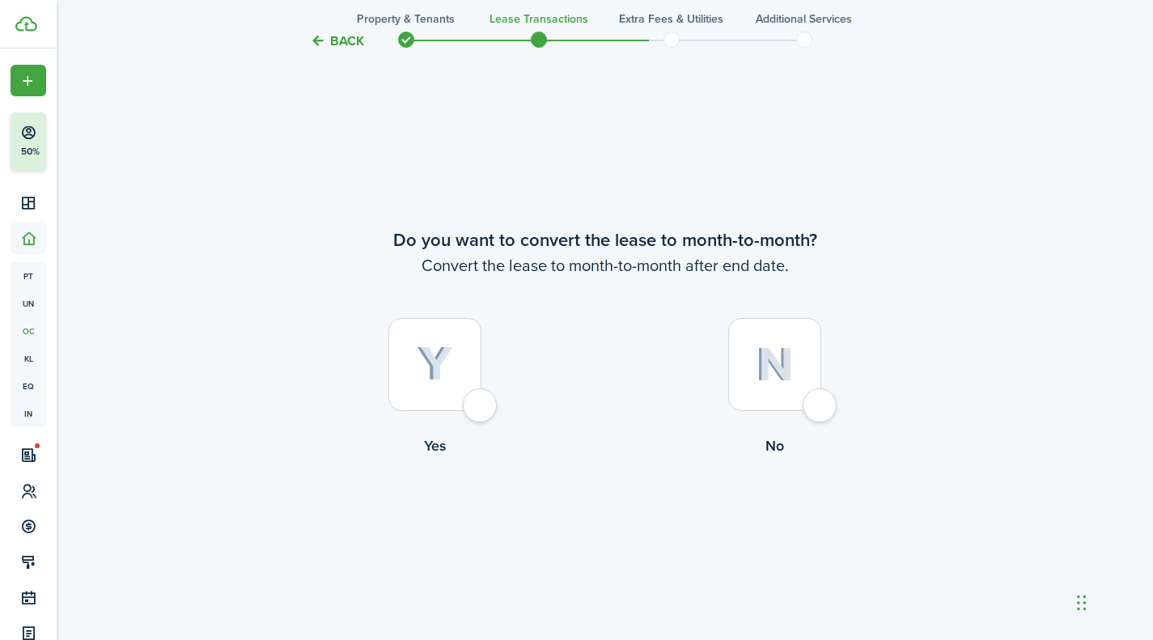
click at [431, 396] on div at bounding box center [434, 364] width 93 height 93
radio input "true"
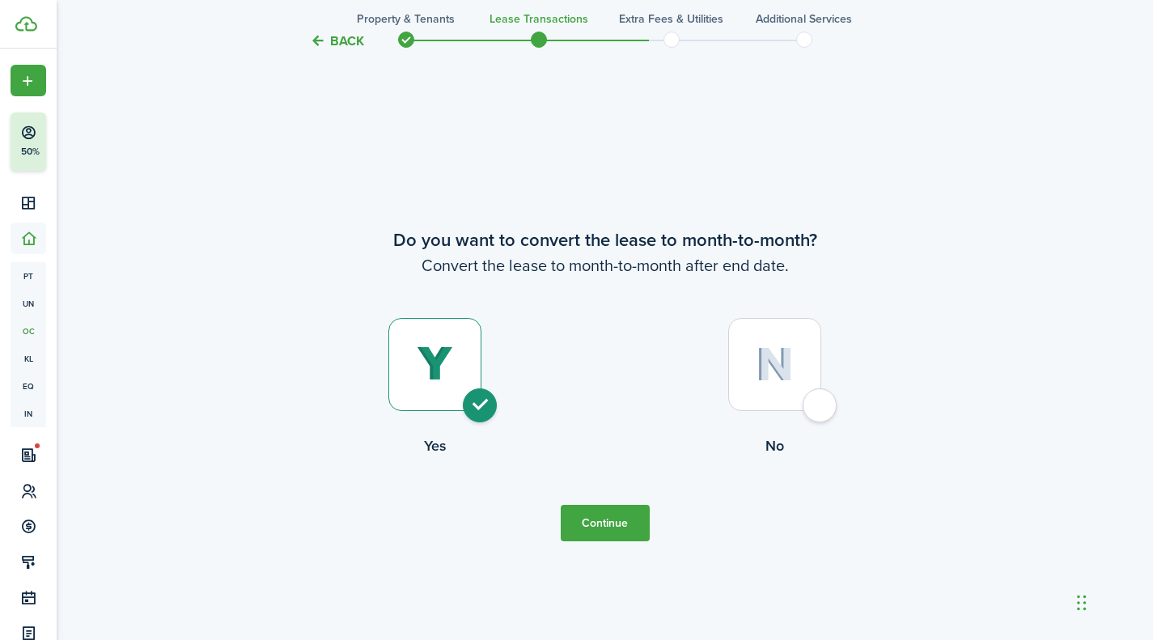
click at [566, 519] on button "Continue" at bounding box center [605, 523] width 89 height 36
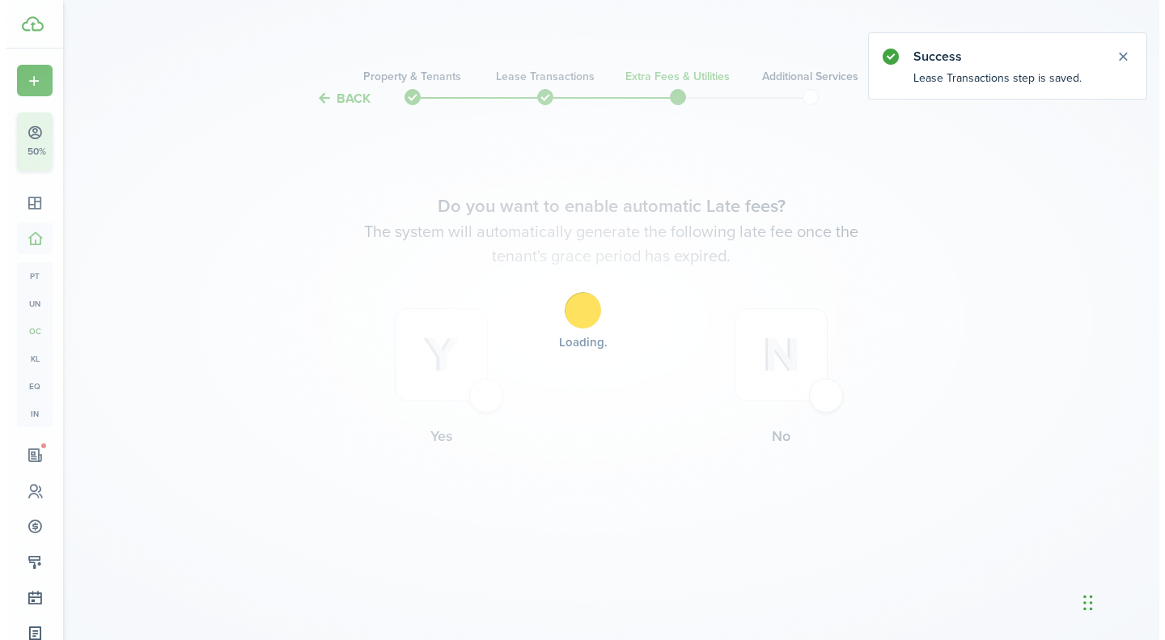
scroll to position [0, 0]
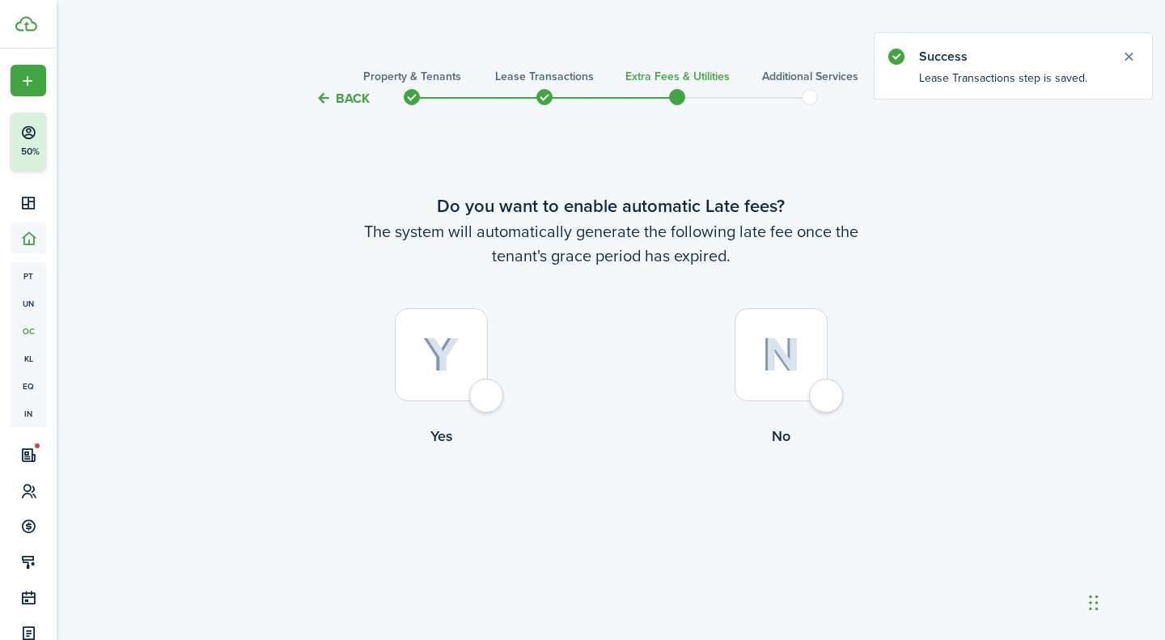
click at [488, 387] on div at bounding box center [441, 354] width 93 height 93
radio input "true"
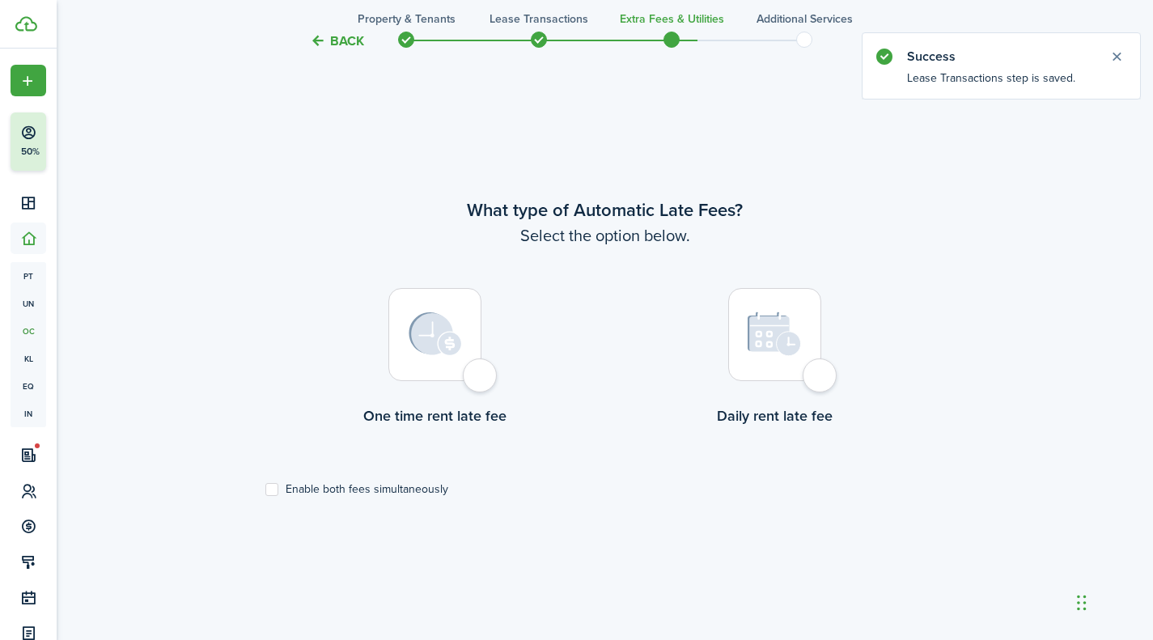
scroll to position [531, 0]
click at [470, 373] on div at bounding box center [434, 333] width 93 height 93
radio input "true"
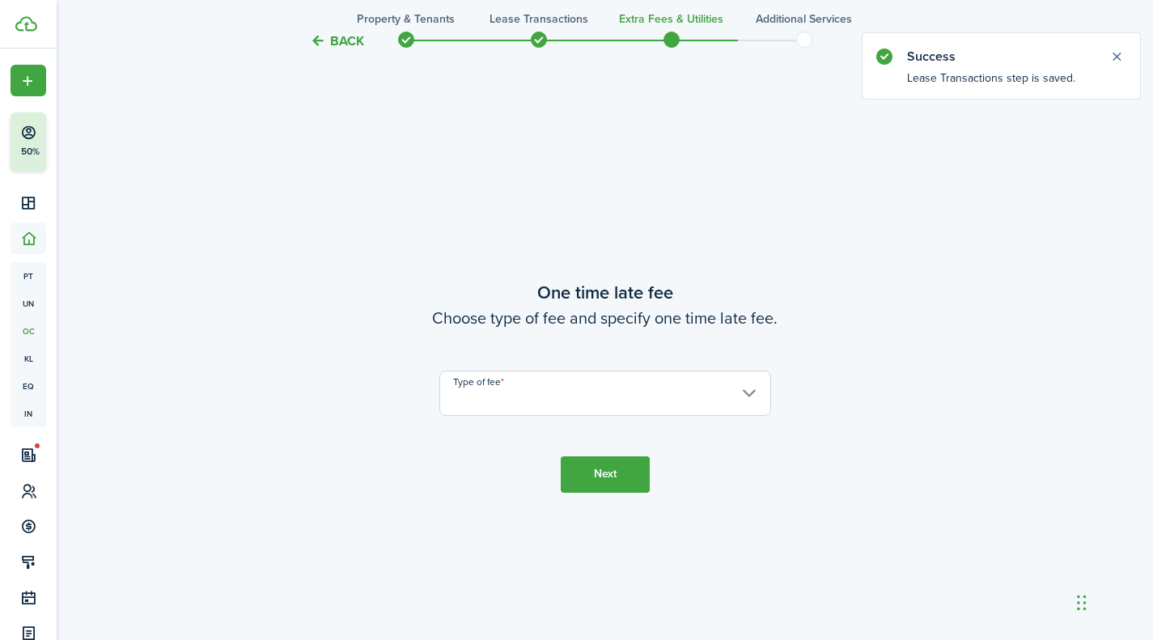
scroll to position [1171, 0]
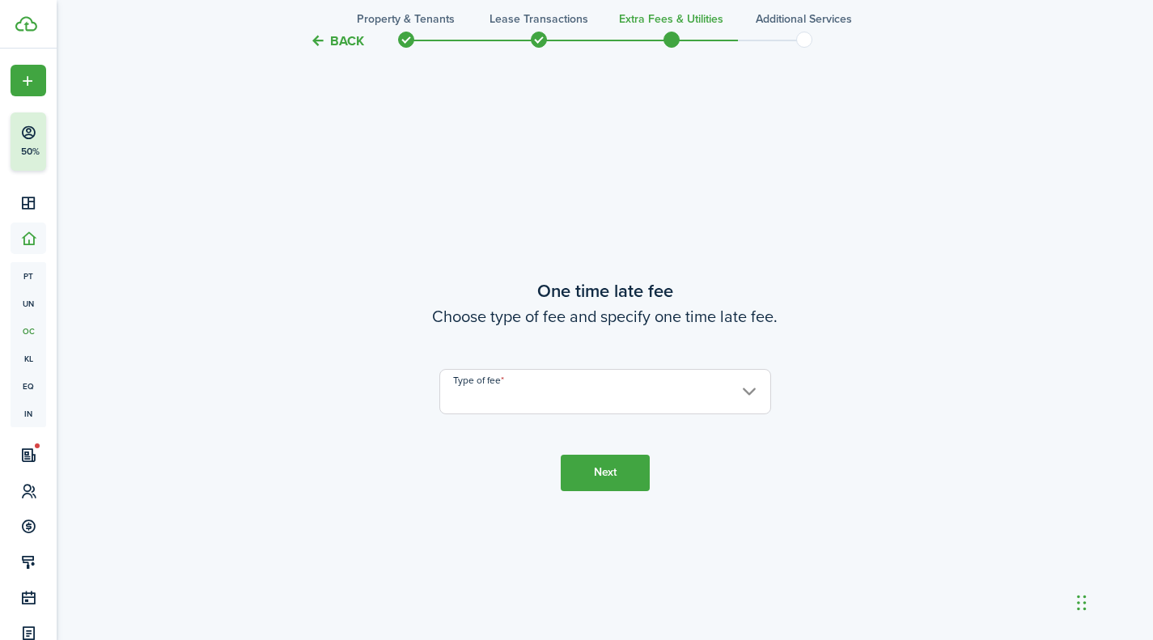
click at [494, 394] on input "Type of fee" at bounding box center [605, 391] width 332 height 45
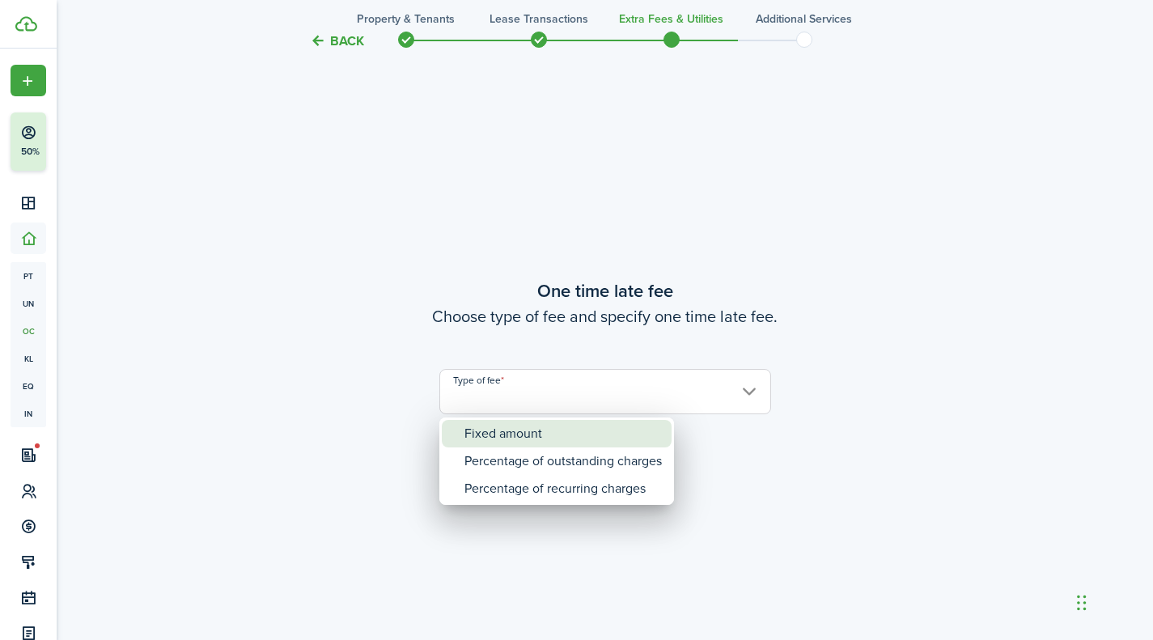
click at [502, 431] on div "Fixed amount" at bounding box center [562, 434] width 197 height 28
type input "Fixed amount"
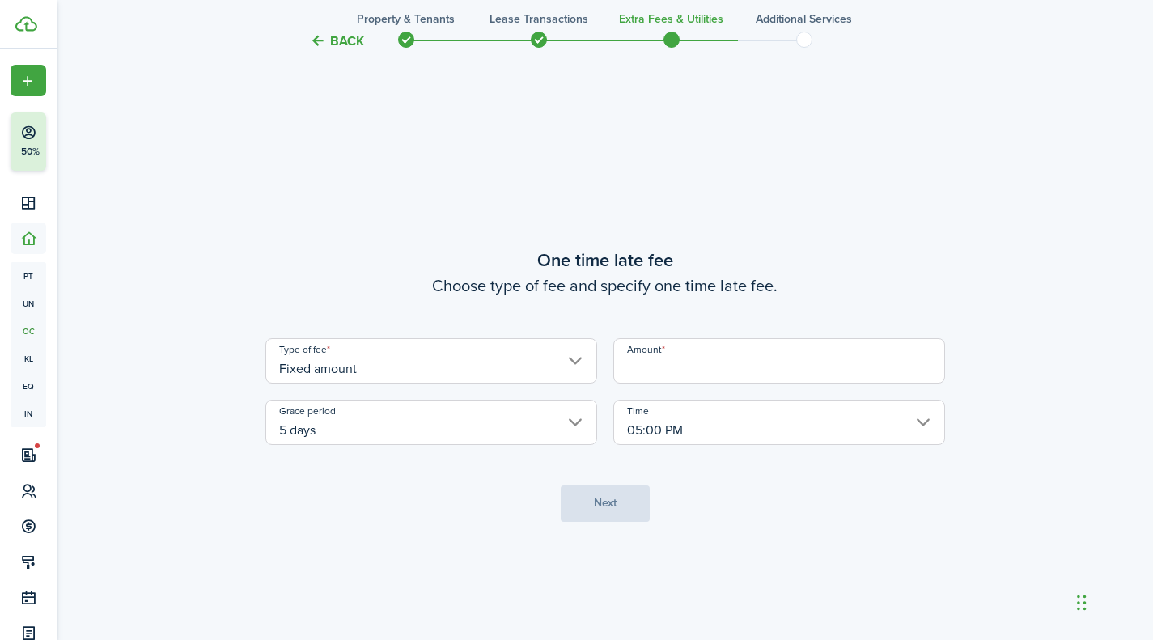
click at [674, 366] on input "Amount" at bounding box center [779, 360] width 332 height 45
type input "$200.00"
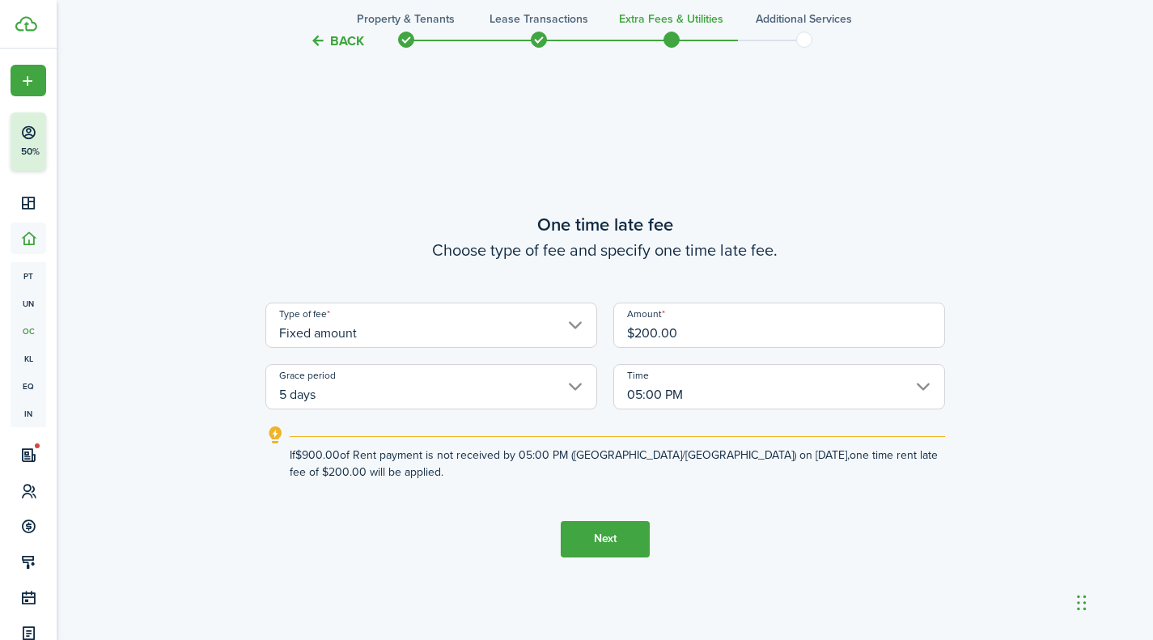
click at [503, 393] on input "5 days" at bounding box center [431, 386] width 332 height 45
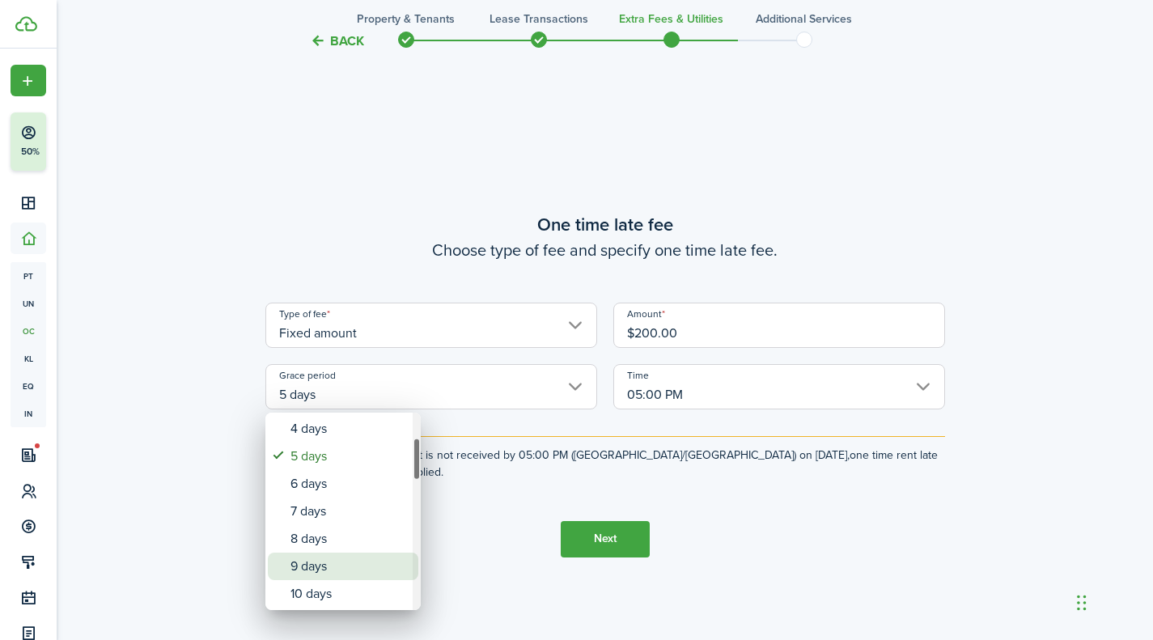
click at [320, 568] on div "9 days" at bounding box center [349, 567] width 118 height 28
type input "9 days"
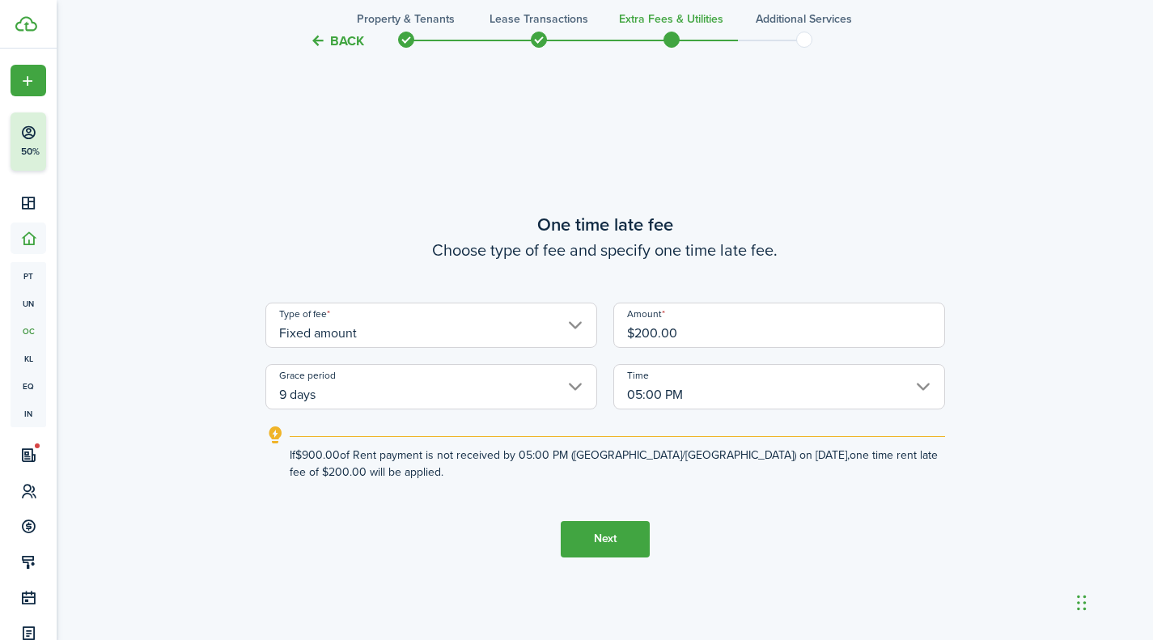
click at [589, 526] on button "Next" at bounding box center [605, 539] width 89 height 36
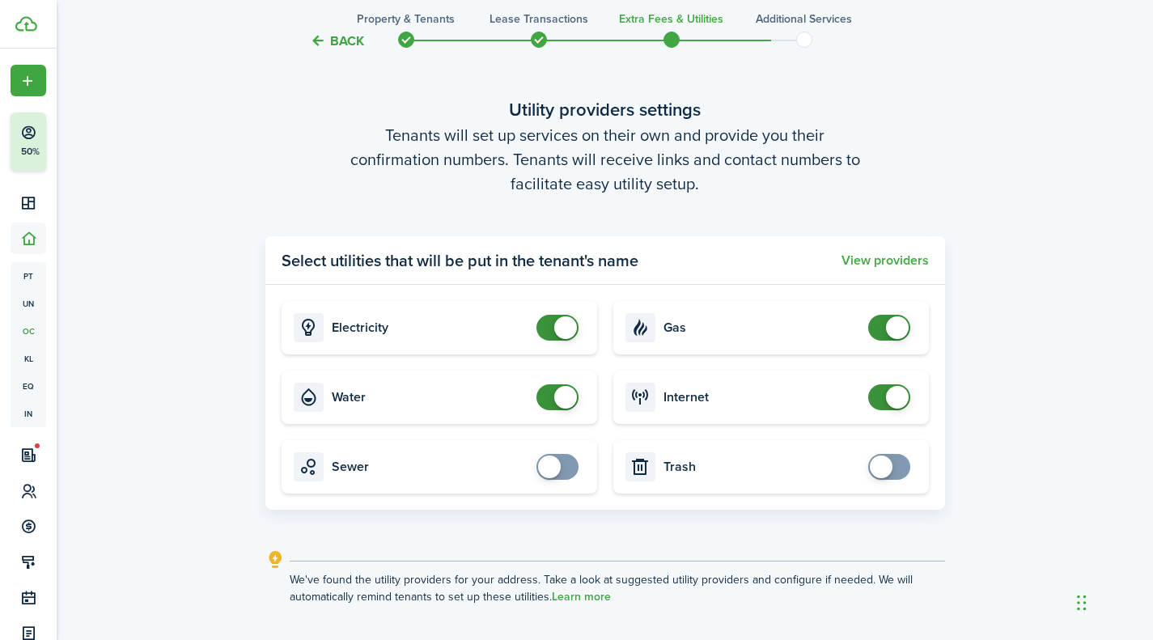
scroll to position [1930, 0]
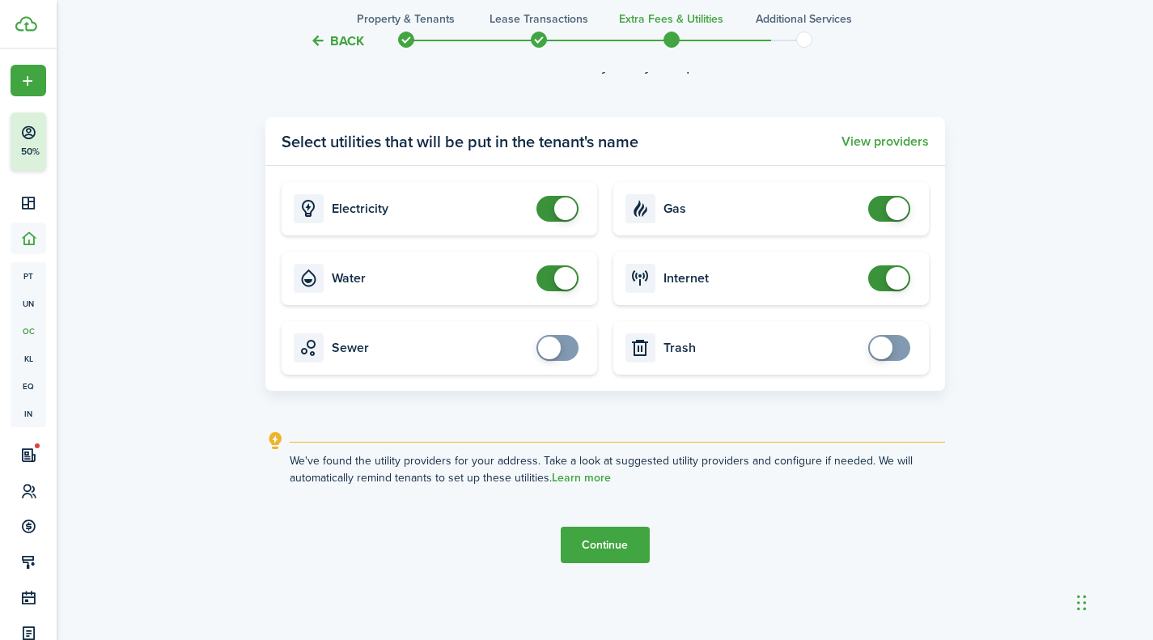
click at [619, 551] on button "Continue" at bounding box center [605, 545] width 89 height 36
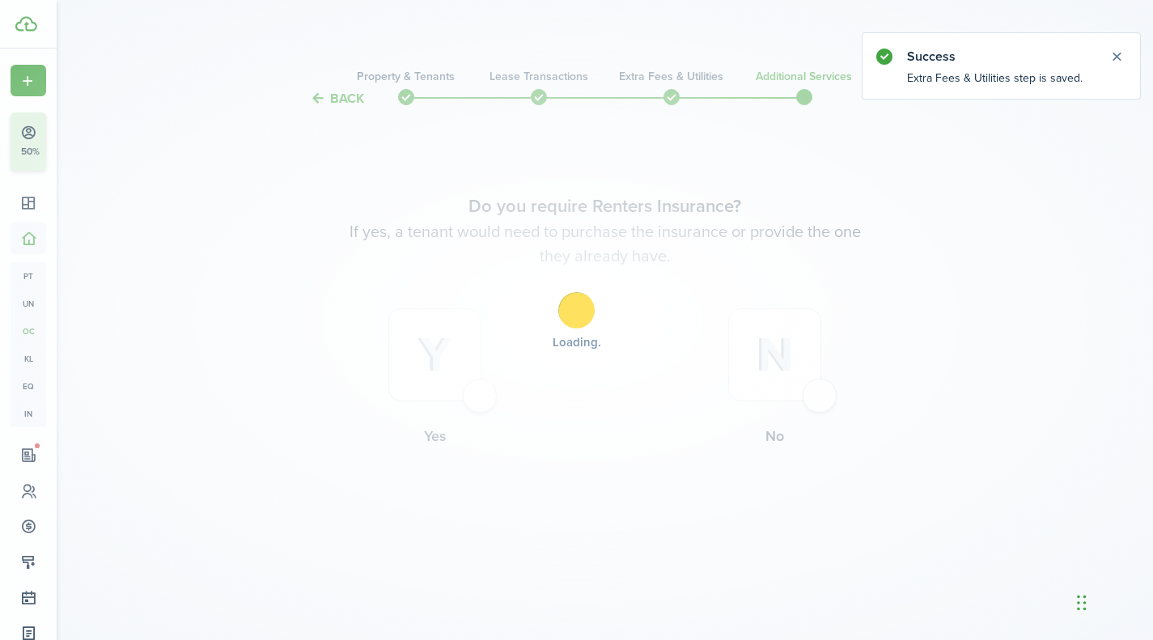
scroll to position [0, 0]
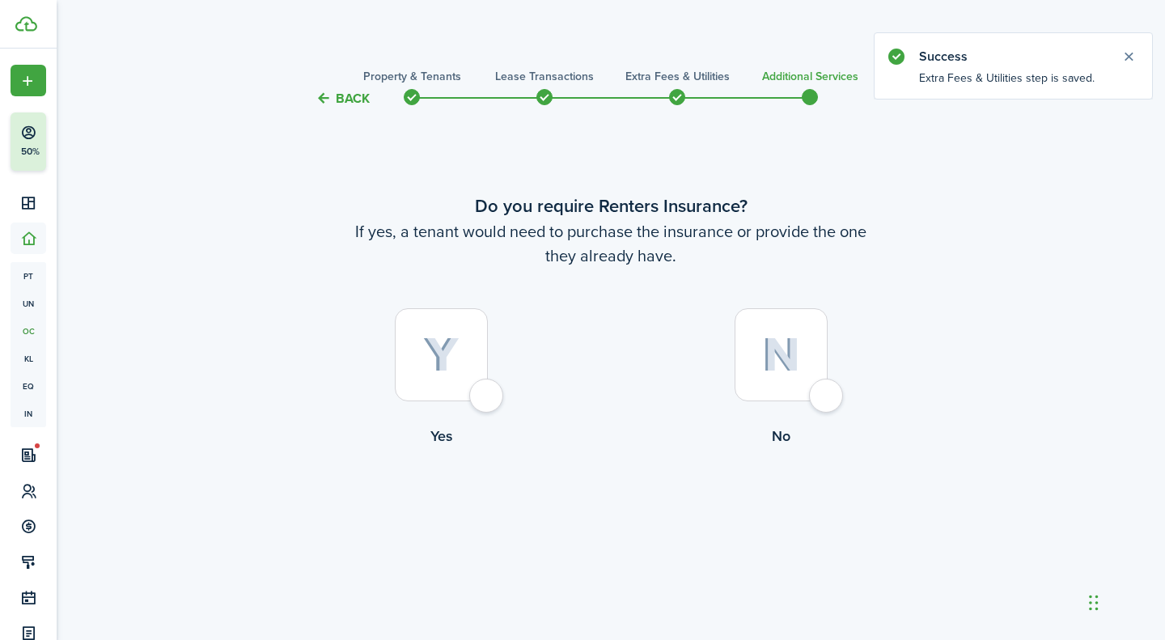
click at [732, 406] on label "No" at bounding box center [781, 381] width 340 height 146
radio input "true"
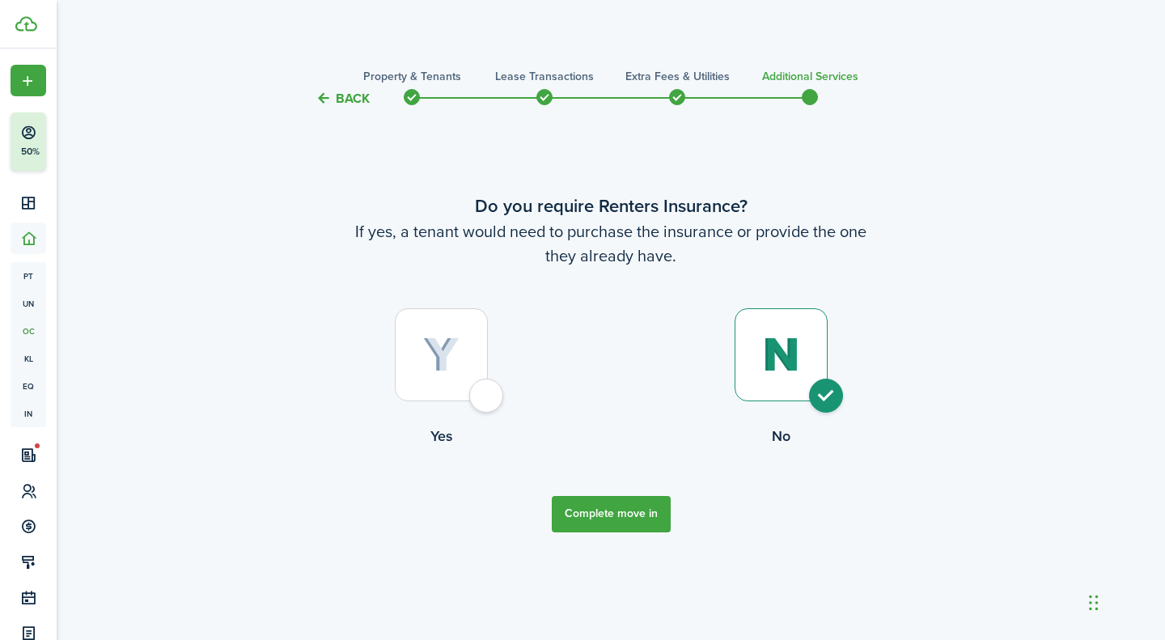
click at [607, 504] on button "Complete move in" at bounding box center [611, 514] width 119 height 36
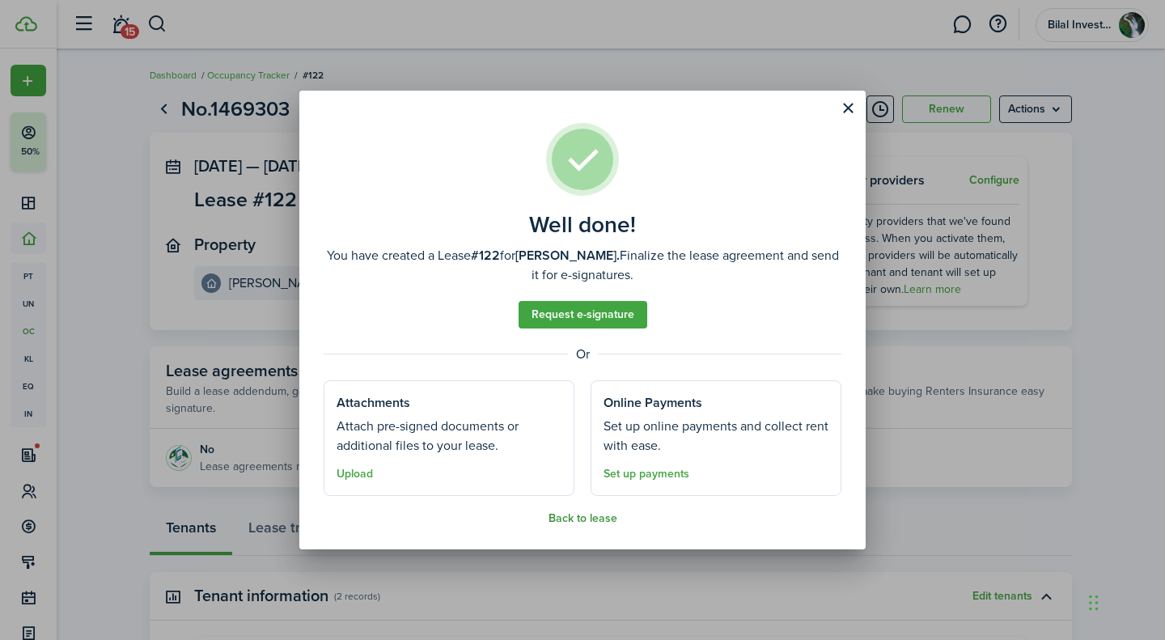
click at [580, 517] on button "Back to lease" at bounding box center [582, 518] width 69 height 13
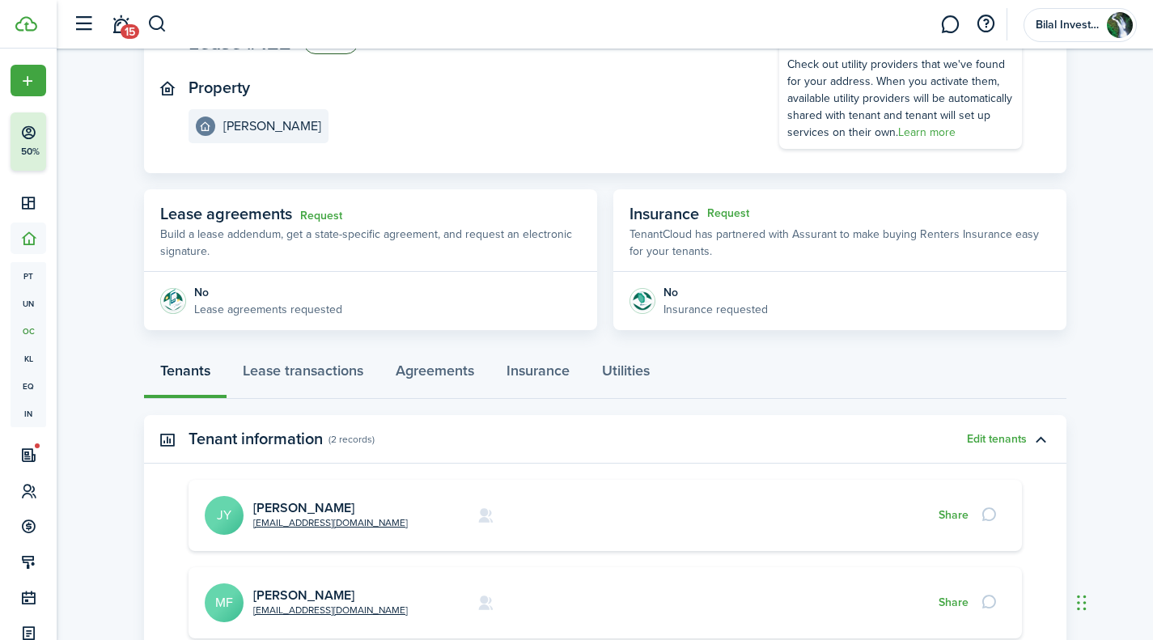
scroll to position [156, 0]
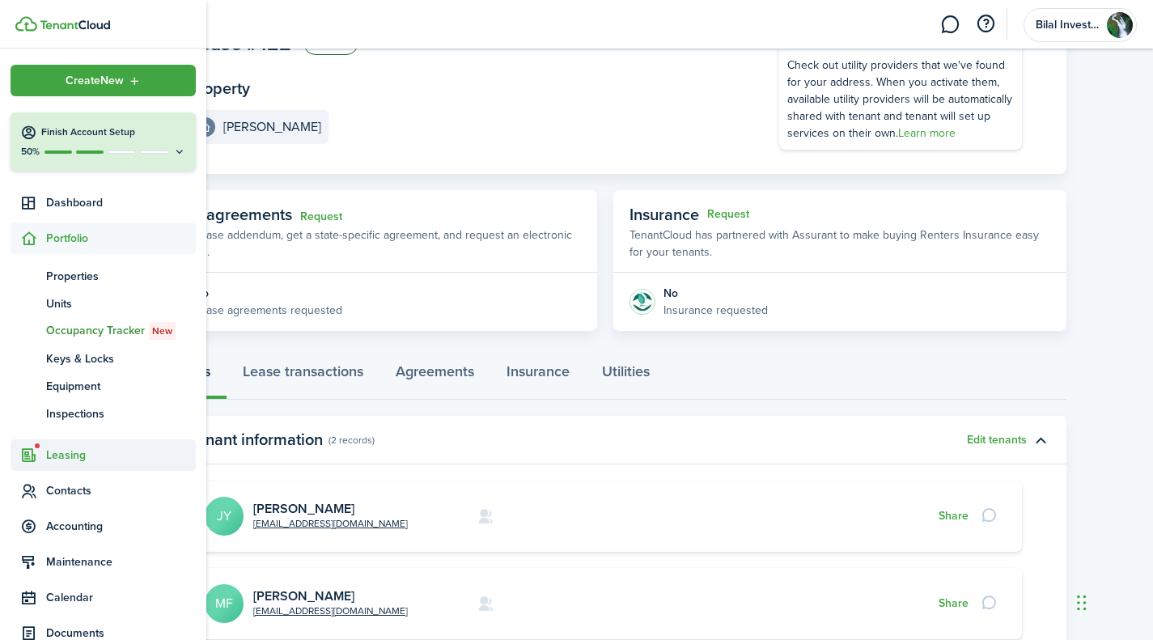
click at [65, 468] on span "Leasing" at bounding box center [103, 455] width 185 height 32
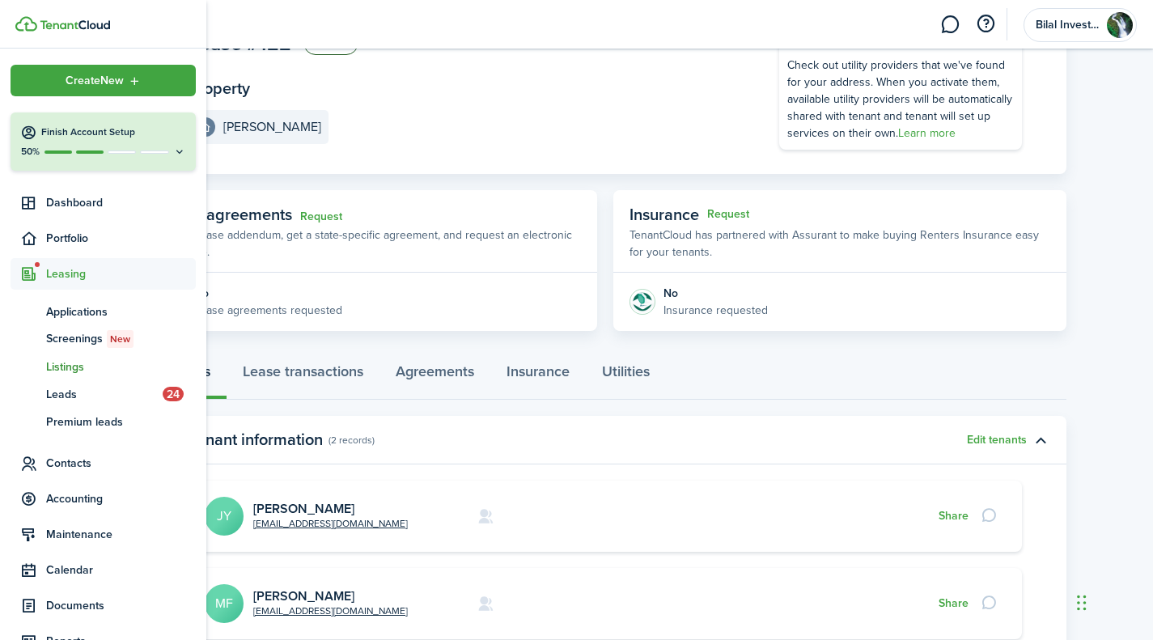
scroll to position [139, 0]
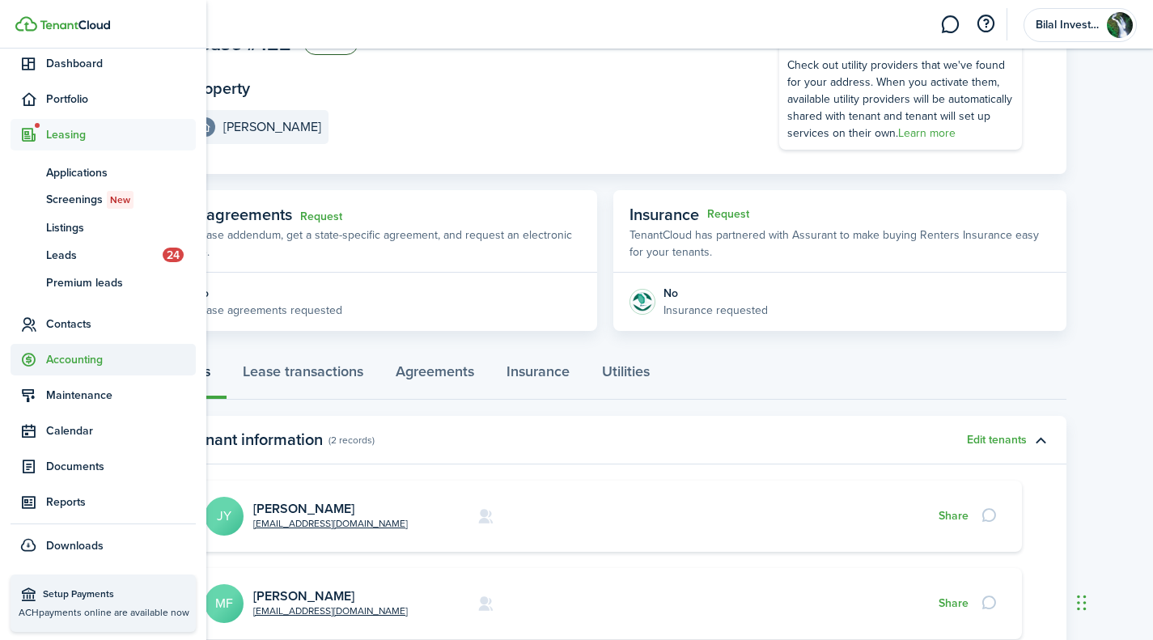
click at [85, 350] on span "Accounting" at bounding box center [103, 360] width 185 height 32
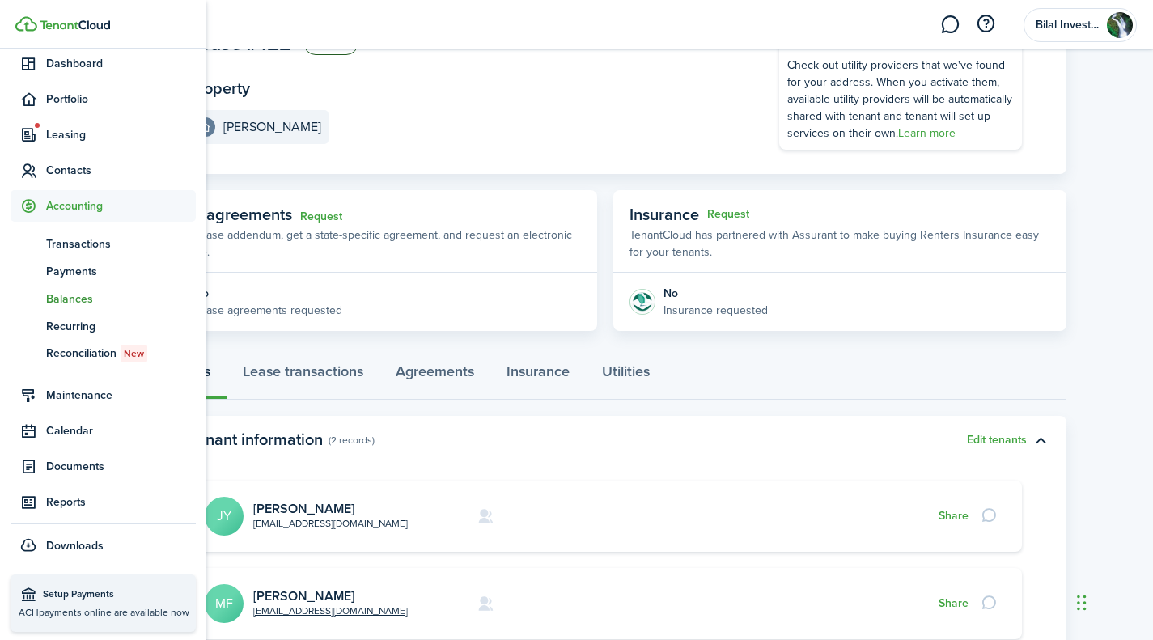
click at [76, 295] on span "Balances" at bounding box center [121, 298] width 150 height 17
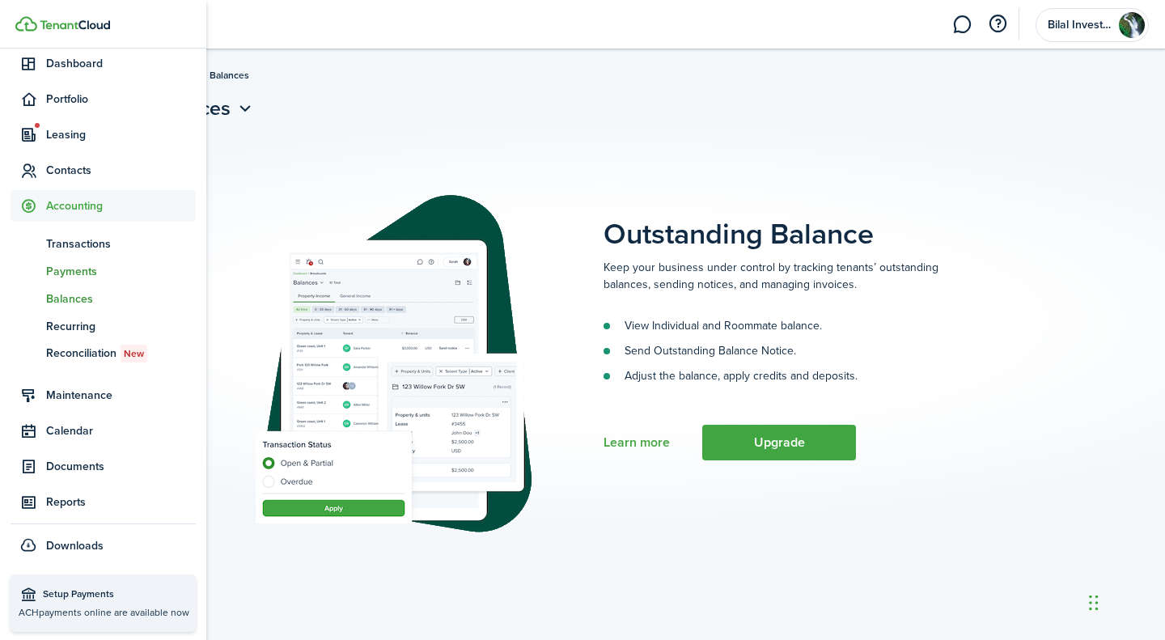
click at [78, 268] on span "Payments" at bounding box center [121, 271] width 150 height 17
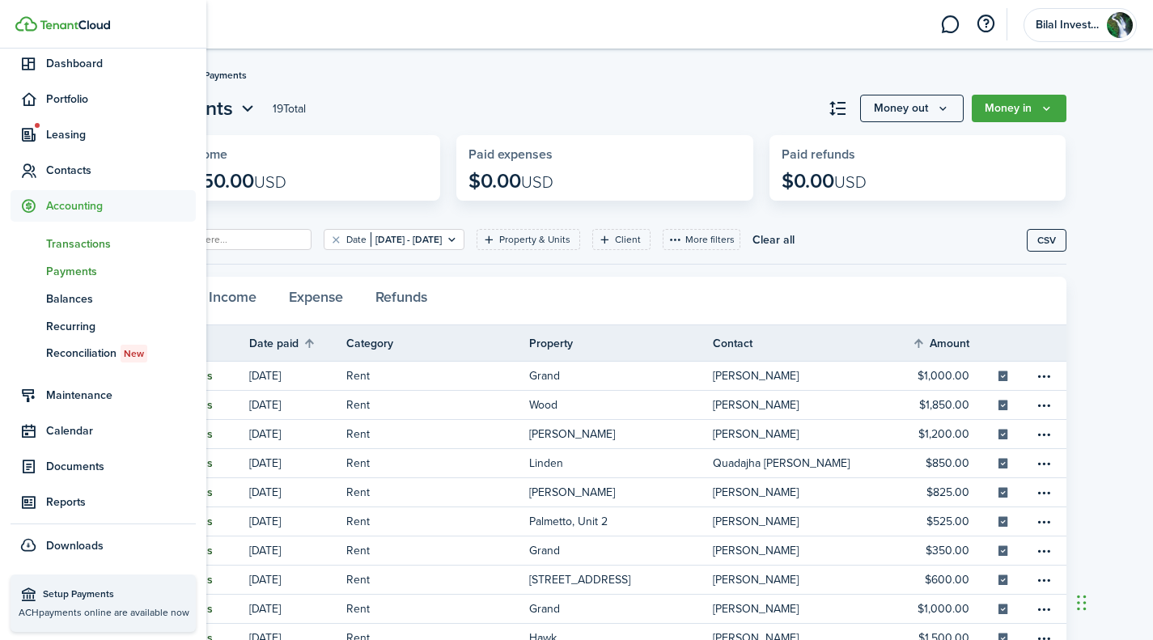
click at [95, 243] on span "Transactions" at bounding box center [121, 243] width 150 height 17
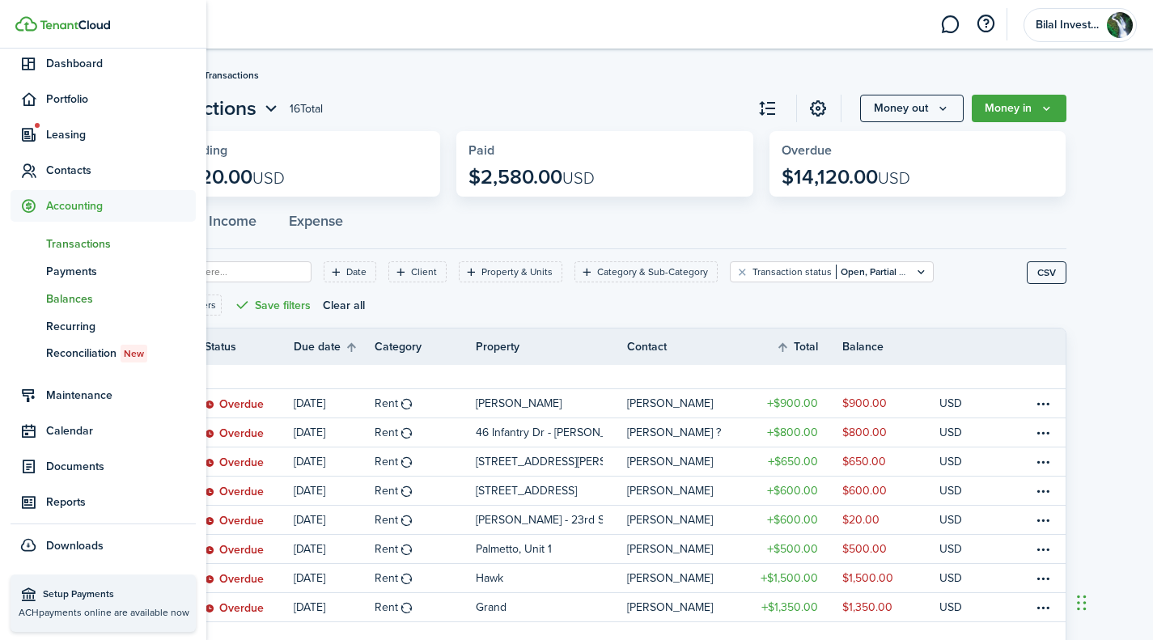
click at [72, 297] on span "Balances" at bounding box center [121, 298] width 150 height 17
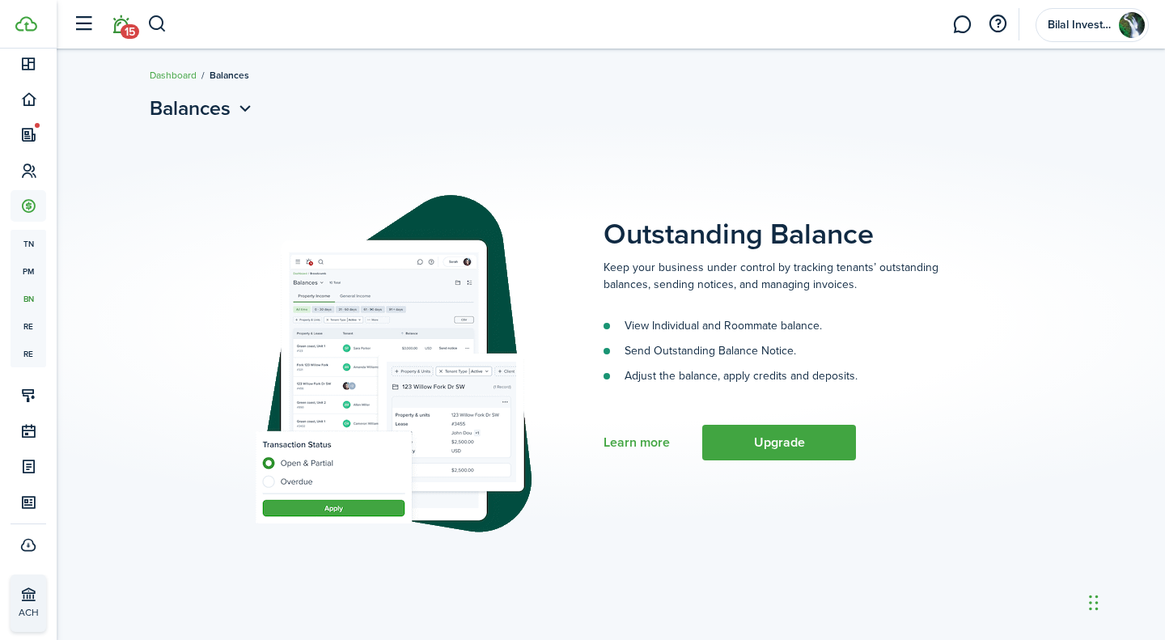
click at [121, 23] on link "15" at bounding box center [120, 24] width 31 height 41
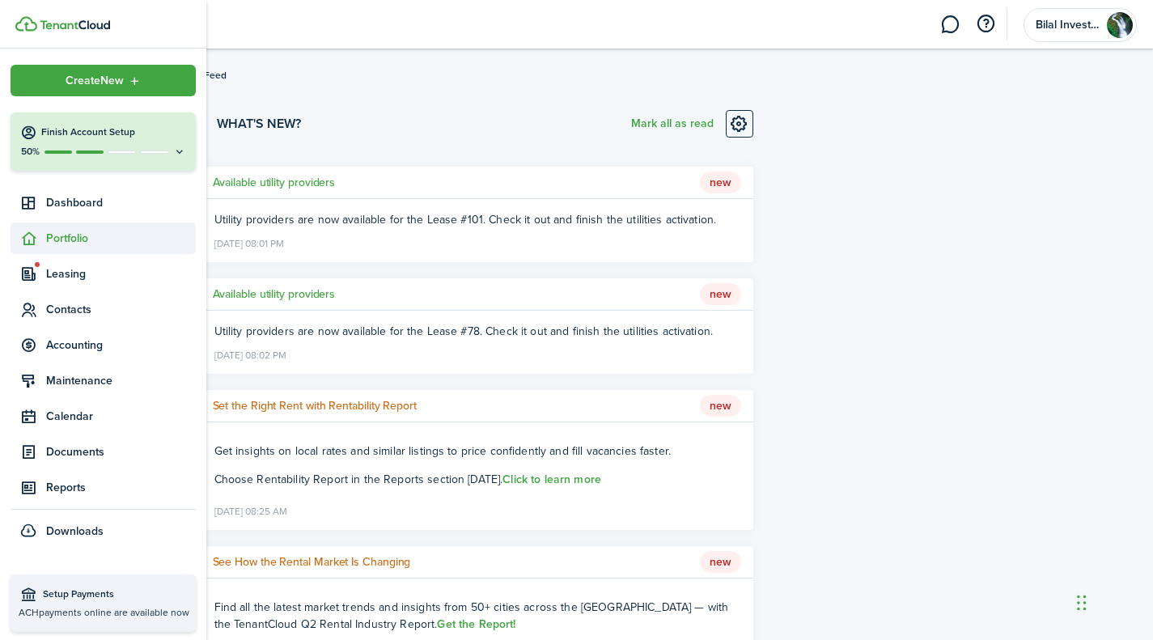
click at [25, 233] on icon at bounding box center [28, 239] width 17 height 16
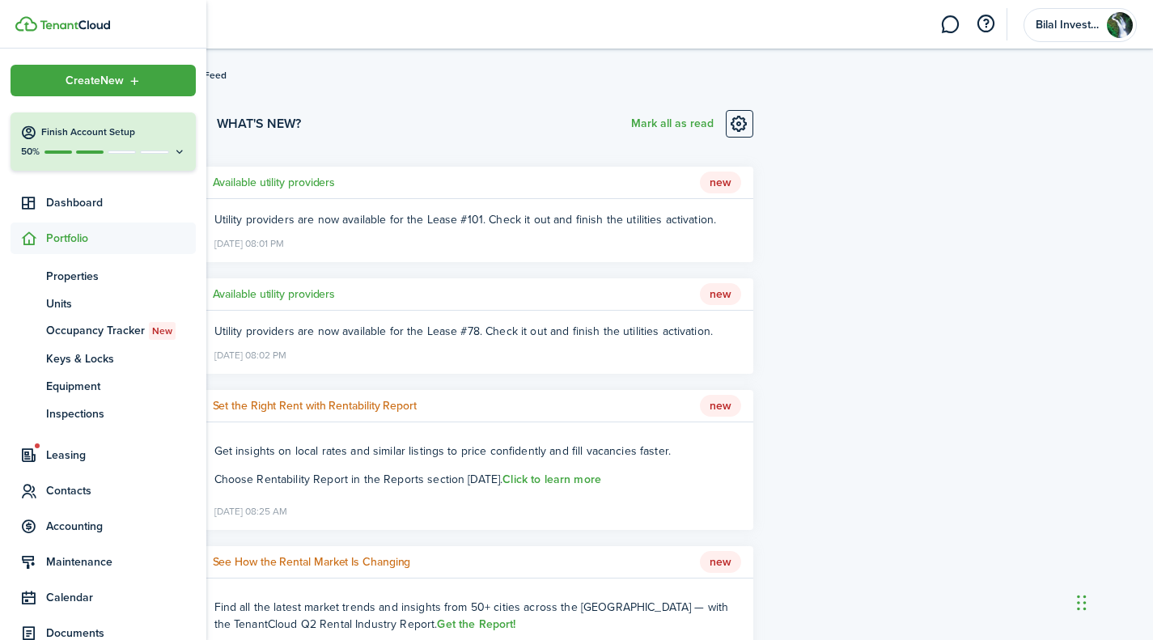
click at [28, 20] on img at bounding box center [26, 23] width 22 height 15
